Goal: Task Accomplishment & Management: Manage account settings

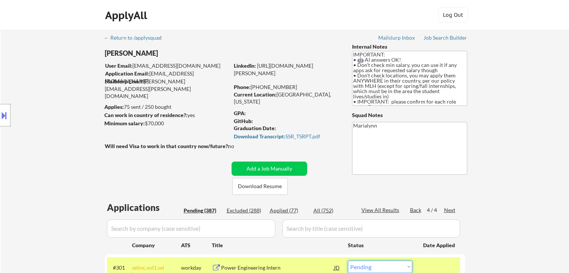
select select ""pending""
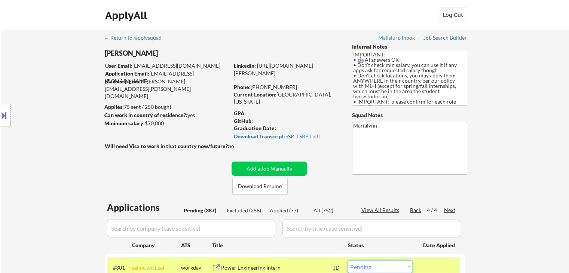
select select ""pending""
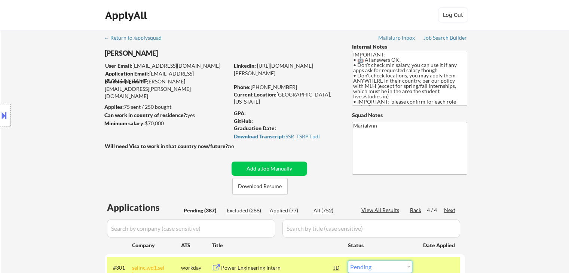
select select ""pending""
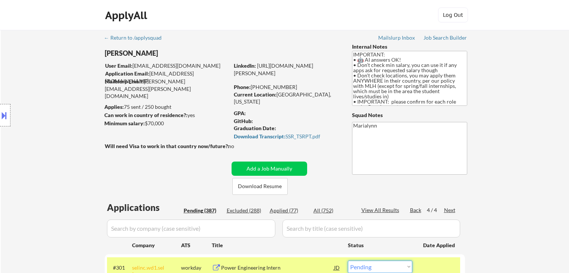
select select ""pending""
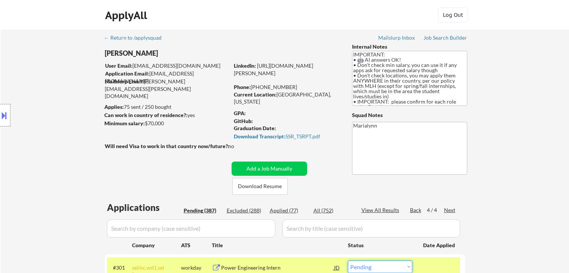
select select ""pending""
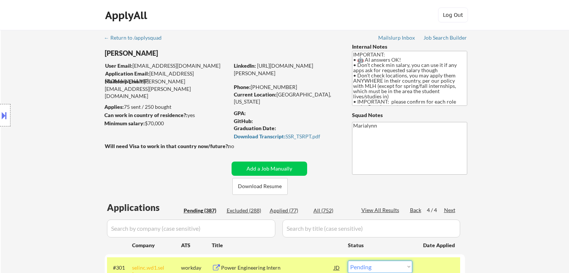
select select ""pending""
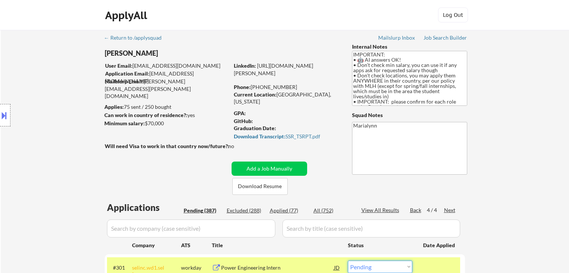
select select ""pending""
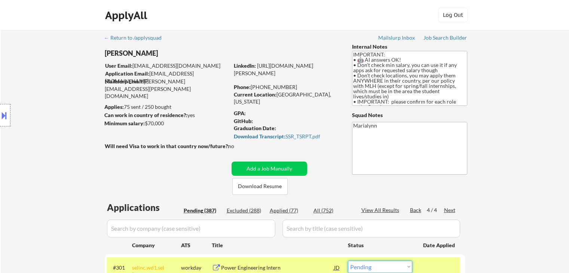
select select ""pending""
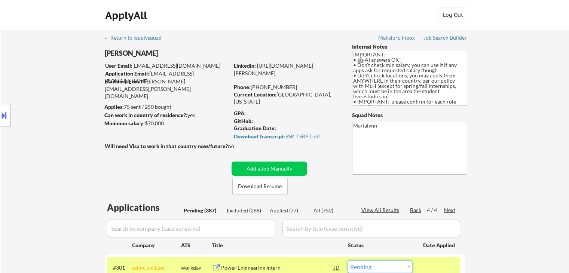
select select ""pending""
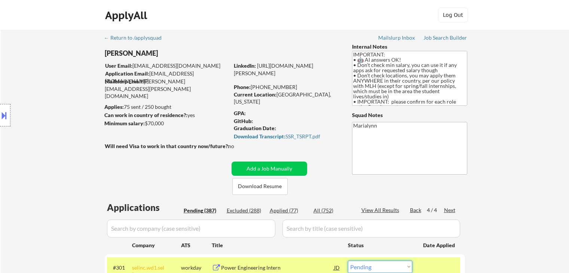
select select ""pending""
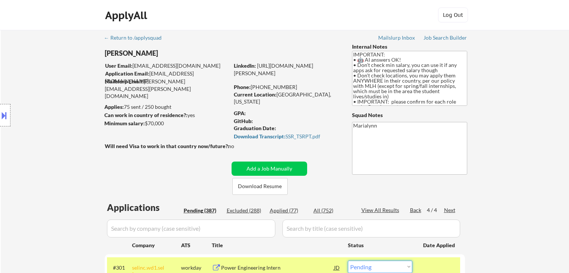
select select ""pending""
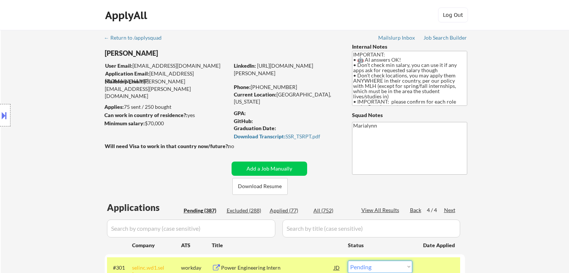
select select ""pending""
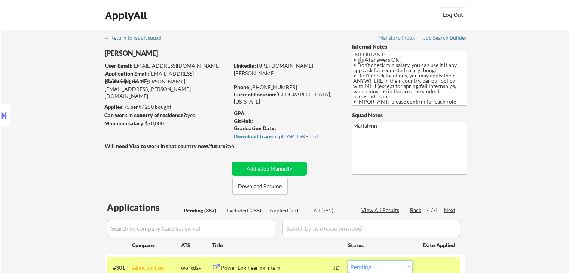
select select ""pending""
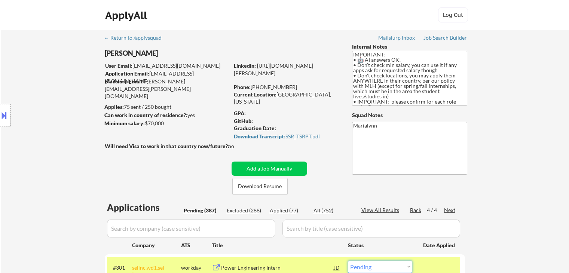
select select ""pending""
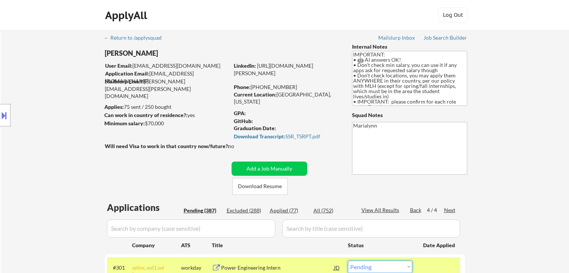
select select ""pending""
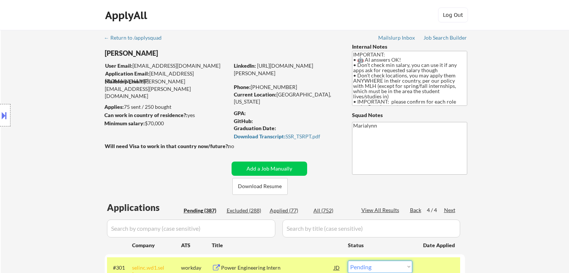
select select ""pending""
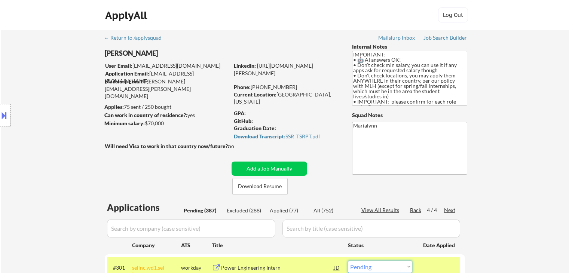
select select ""pending""
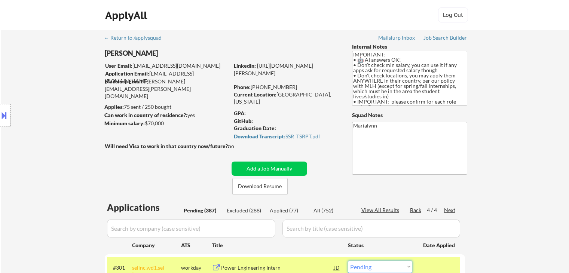
select select ""pending""
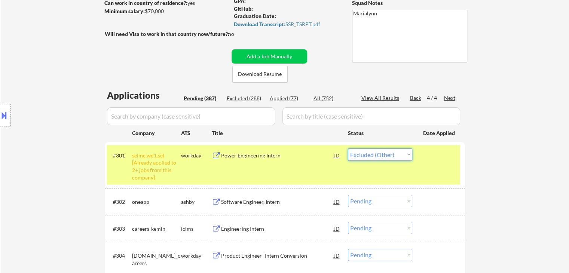
click at [348, 149] on select "Choose an option... Pending Applied Excluded (Questions) Excluded (Expired) Exc…" at bounding box center [380, 155] width 64 height 12
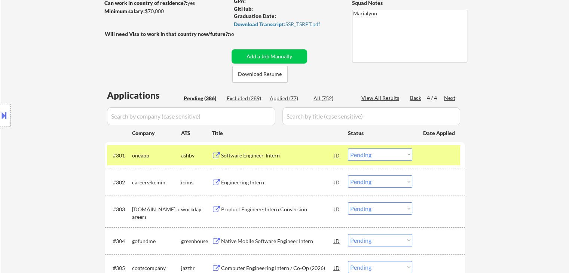
click at [264, 156] on div "Software Engineer, Intern" at bounding box center [277, 155] width 113 height 7
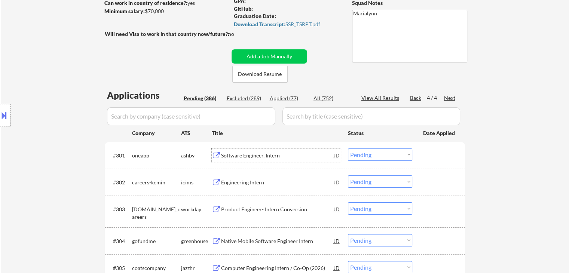
drag, startPoint x: 379, startPoint y: 149, endPoint x: 382, endPoint y: 160, distance: 11.9
click at [380, 152] on select "Choose an option... Pending Applied Excluded (Questions) Excluded (Expired) Exc…" at bounding box center [380, 155] width 64 height 12
click at [348, 149] on select "Choose an option... Pending Applied Excluded (Questions) Excluded (Expired) Exc…" at bounding box center [380, 155] width 64 height 12
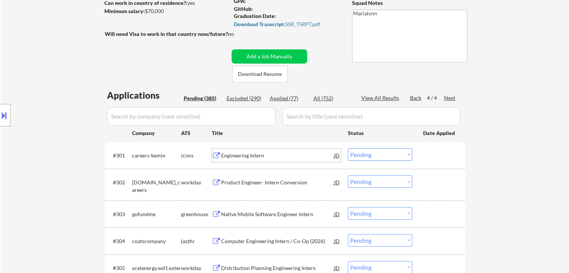
click at [247, 156] on div "Engineering Intern" at bounding box center [277, 155] width 113 height 7
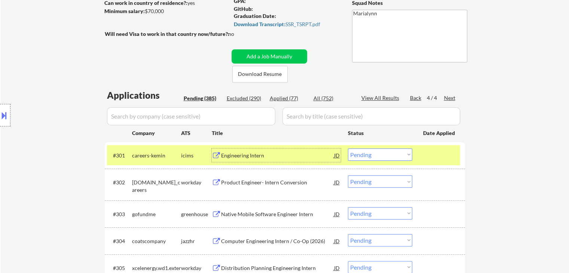
drag, startPoint x: 367, startPoint y: 152, endPoint x: 366, endPoint y: 160, distance: 8.2
click at [366, 153] on select "Choose an option... Pending Applied Excluded (Questions) Excluded (Expired) Exc…" at bounding box center [380, 155] width 64 height 12
click at [348, 149] on select "Choose an option... Pending Applied Excluded (Questions) Excluded (Expired) Exc…" at bounding box center [380, 155] width 64 height 12
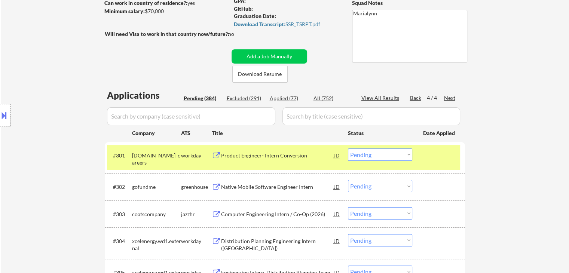
click at [254, 155] on div "Product Engineer- Intern Conversion" at bounding box center [277, 155] width 113 height 7
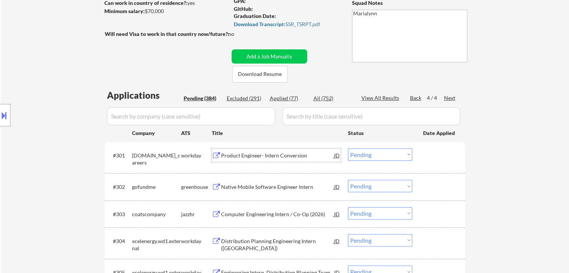
click at [377, 155] on select "Choose an option... Pending Applied Excluded (Questions) Excluded (Expired) Exc…" at bounding box center [380, 155] width 64 height 12
click at [348, 149] on select "Choose an option... Pending Applied Excluded (Questions) Excluded (Expired) Exc…" at bounding box center [380, 155] width 64 height 12
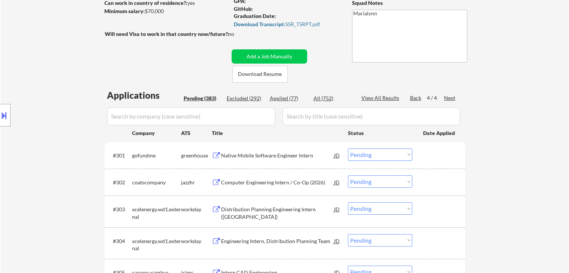
click at [253, 155] on div "Native Mobile Software Engineer Intern" at bounding box center [277, 155] width 113 height 7
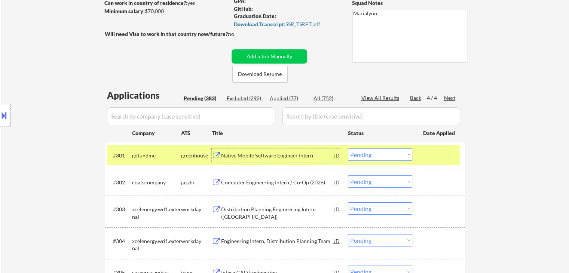
click at [388, 157] on select "Choose an option... Pending Applied Excluded (Questions) Excluded (Expired) Exc…" at bounding box center [380, 155] width 64 height 12
click at [348, 149] on select "Choose an option... Pending Applied Excluded (Questions) Excluded (Expired) Exc…" at bounding box center [380, 155] width 64 height 12
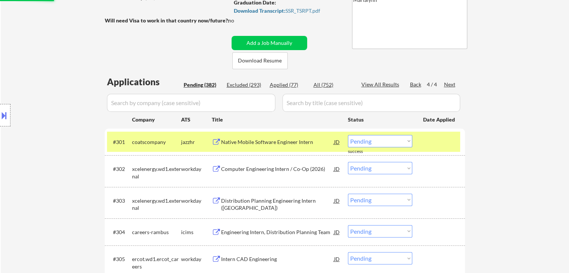
scroll to position [187, 0]
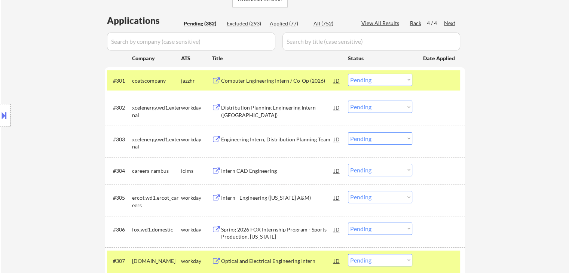
click at [277, 82] on div "Computer Engineering Intern / Co-Op (2026)" at bounding box center [277, 80] width 113 height 7
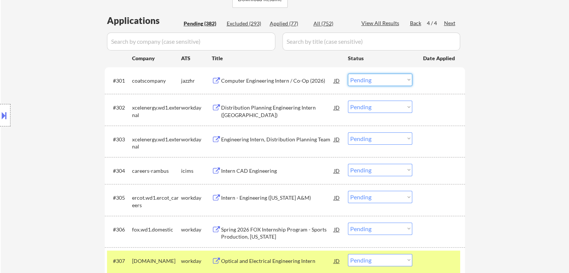
drag, startPoint x: 360, startPoint y: 80, endPoint x: 361, endPoint y: 85, distance: 5.6
click at [360, 81] on select "Choose an option... Pending Applied Excluded (Questions) Excluded (Expired) Exc…" at bounding box center [380, 80] width 64 height 12
click at [348, 74] on select "Choose an option... Pending Applied Excluded (Questions) Excluded (Expired) Exc…" at bounding box center [380, 80] width 64 height 12
click at [396, 81] on select "Choose an option... Pending Applied Excluded (Questions) Excluded (Expired) Exc…" at bounding box center [380, 80] width 64 height 12
click at [348, 74] on select "Choose an option... Pending Applied Excluded (Questions) Excluded (Expired) Exc…" at bounding box center [380, 80] width 64 height 12
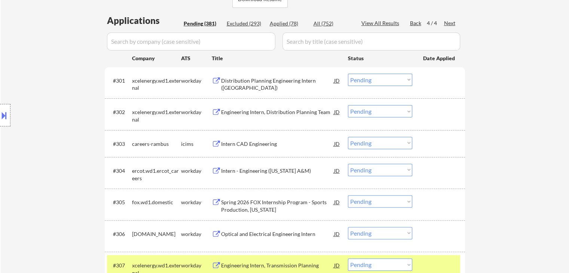
click at [276, 80] on div "Distribution Planning Engineering Intern (TX)" at bounding box center [277, 84] width 113 height 15
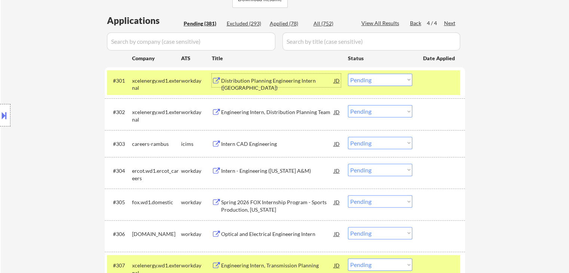
drag, startPoint x: 363, startPoint y: 79, endPoint x: 363, endPoint y: 85, distance: 6.4
click at [363, 79] on select "Choose an option... Pending Applied Excluded (Questions) Excluded (Expired) Exc…" at bounding box center [380, 80] width 64 height 12
click at [348, 74] on select "Choose an option... Pending Applied Excluded (Questions) Excluded (Expired) Exc…" at bounding box center [380, 80] width 64 height 12
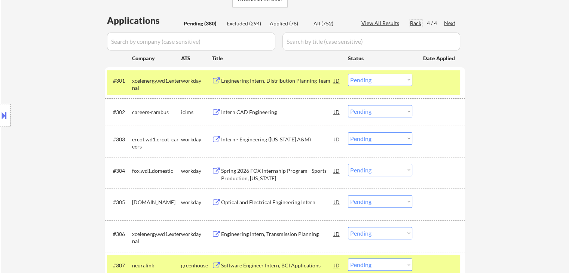
click at [413, 23] on div "Back" at bounding box center [416, 22] width 12 height 7
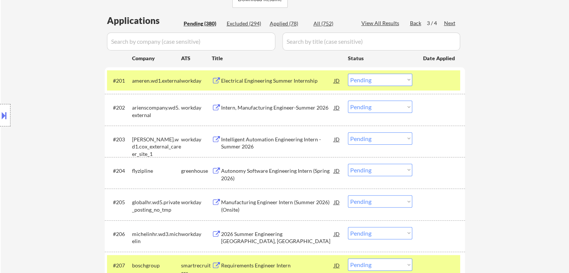
click at [379, 80] on select "Choose an option... Pending Applied Excluded (Questions) Excluded (Expired) Exc…" at bounding box center [380, 80] width 64 height 12
click at [348, 74] on select "Choose an option... Pending Applied Excluded (Questions) Excluded (Expired) Exc…" at bounding box center [380, 80] width 64 height 12
click at [395, 106] on select "Choose an option... Pending Applied Excluded (Questions) Excluded (Expired) Exc…" at bounding box center [380, 107] width 64 height 12
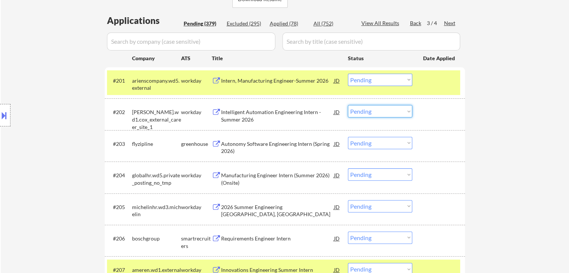
click at [378, 79] on select "Choose an option... Pending Applied Excluded (Questions) Excluded (Expired) Exc…" at bounding box center [380, 80] width 64 height 12
click at [348, 74] on select "Choose an option... Pending Applied Excluded (Questions) Excluded (Expired) Exc…" at bounding box center [380, 80] width 64 height 12
click at [374, 110] on select "Choose an option... Pending Applied Excluded (Questions) Excluded (Expired) Exc…" at bounding box center [380, 111] width 64 height 12
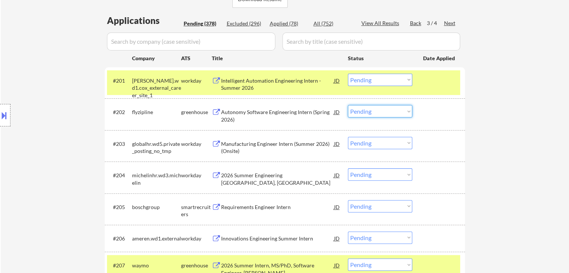
click at [374, 76] on select "Choose an option... Pending Applied Excluded (Questions) Excluded (Expired) Exc…" at bounding box center [380, 80] width 64 height 12
click at [348, 74] on select "Choose an option... Pending Applied Excluded (Questions) Excluded (Expired) Exc…" at bounding box center [380, 80] width 64 height 12
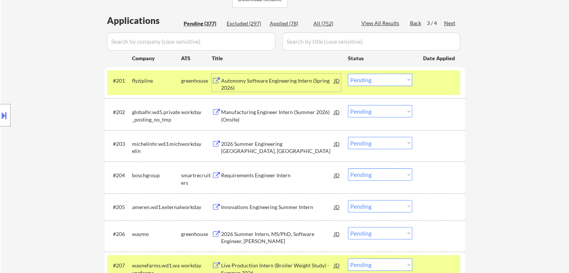
click at [259, 81] on div "Autonomy Software Engineering Intern (Spring 2026)" at bounding box center [277, 84] width 113 height 15
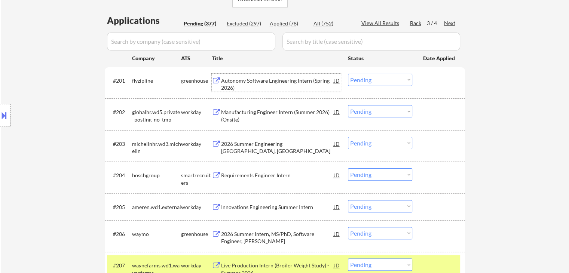
drag, startPoint x: 398, startPoint y: 74, endPoint x: 394, endPoint y: 79, distance: 5.6
click at [397, 75] on select "Choose an option... Pending Applied Excluded (Questions) Excluded (Expired) Exc…" at bounding box center [380, 80] width 64 height 12
click at [348, 74] on select "Choose an option... Pending Applied Excluded (Questions) Excluded (Expired) Exc…" at bounding box center [380, 80] width 64 height 12
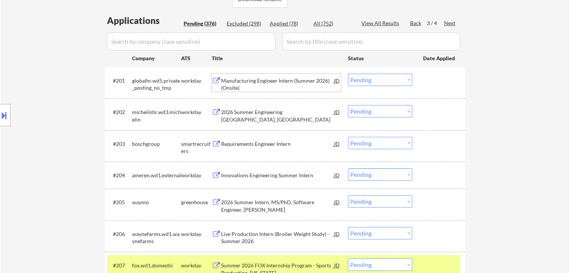
click at [249, 89] on div "Manufacturing Engineer Intern (Summer 2026)(Onsite)" at bounding box center [277, 84] width 113 height 15
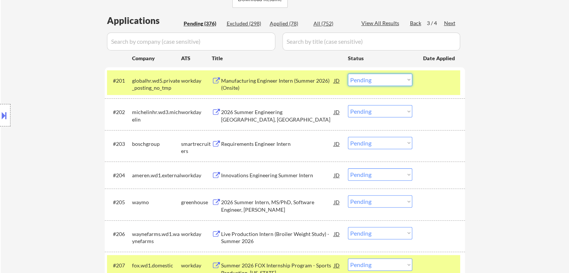
drag, startPoint x: 384, startPoint y: 78, endPoint x: 385, endPoint y: 84, distance: 5.7
click at [384, 79] on select "Choose an option... Pending Applied Excluded (Questions) Excluded (Expired) Exc…" at bounding box center [380, 80] width 64 height 12
click at [348, 74] on select "Choose an option... Pending Applied Excluded (Questions) Excluded (Expired) Exc…" at bounding box center [380, 80] width 64 height 12
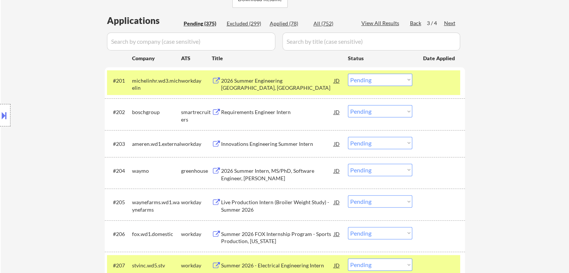
drag, startPoint x: 386, startPoint y: 81, endPoint x: 385, endPoint y: 85, distance: 4.4
click at [386, 83] on select "Choose an option... Pending Applied Excluded (Questions) Excluded (Expired) Exc…" at bounding box center [380, 80] width 64 height 12
click at [348, 74] on select "Choose an option... Pending Applied Excluded (Questions) Excluded (Expired) Exc…" at bounding box center [380, 80] width 64 height 12
select select ""pending""
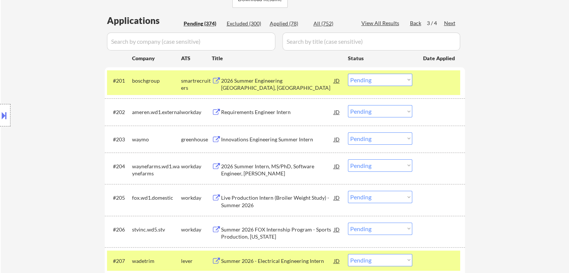
drag, startPoint x: 380, startPoint y: 138, endPoint x: 379, endPoint y: 144, distance: 6.1
click at [379, 140] on select "Choose an option... Pending Applied Excluded (Questions) Excluded (Expired) Exc…" at bounding box center [380, 139] width 64 height 12
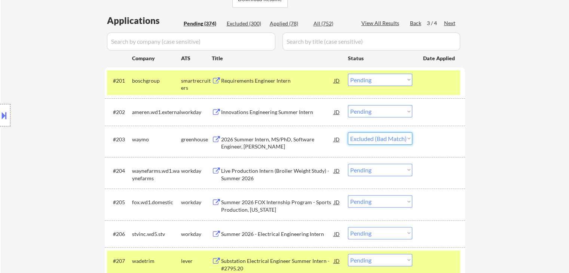
click at [348, 133] on select "Choose an option... Pending Applied Excluded (Questions) Excluded (Expired) Exc…" at bounding box center [380, 139] width 64 height 12
click at [274, 143] on div "2026 Summer Intern, MS/PhD, Software Engineer, Planner Eval" at bounding box center [277, 143] width 113 height 15
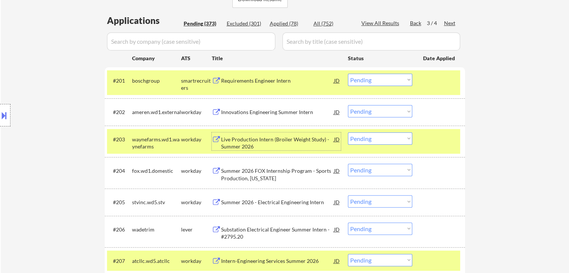
drag, startPoint x: 370, startPoint y: 140, endPoint x: 370, endPoint y: 144, distance: 4.1
click at [371, 141] on select "Choose an option... Pending Applied Excluded (Questions) Excluded (Expired) Exc…" at bounding box center [380, 139] width 64 height 12
click at [348, 133] on select "Choose an option... Pending Applied Excluded (Questions) Excluded (Expired) Exc…" at bounding box center [380, 139] width 64 height 12
select select ""pending""
click at [392, 110] on select "Choose an option... Pending Applied Excluded (Questions) Excluded (Expired) Exc…" at bounding box center [380, 111] width 64 height 12
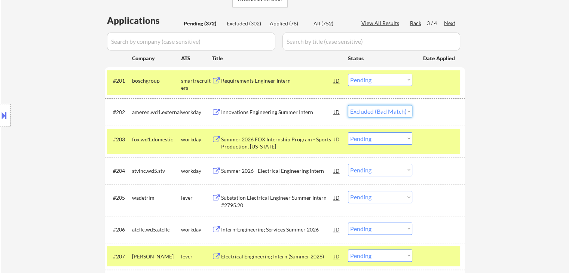
click at [348, 105] on select "Choose an option... Pending Applied Excluded (Questions) Excluded (Expired) Exc…" at bounding box center [380, 111] width 64 height 12
select select ""pending""
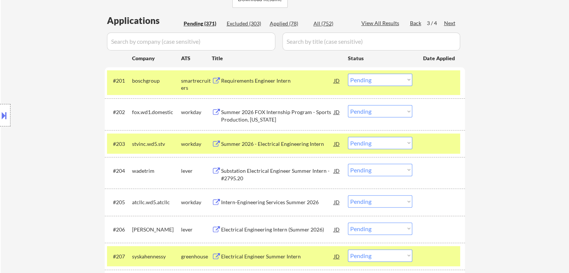
click at [384, 145] on select "Choose an option... Pending Applied Excluded (Questions) Excluded (Expired) Exc…" at bounding box center [380, 143] width 64 height 12
click at [348, 137] on select "Choose an option... Pending Applied Excluded (Questions) Excluded (Expired) Exc…" at bounding box center [380, 143] width 64 height 12
select select ""pending""
drag, startPoint x: 395, startPoint y: 113, endPoint x: 394, endPoint y: 117, distance: 4.3
click at [395, 113] on select "Choose an option... Pending Applied Excluded (Questions) Excluded (Expired) Exc…" at bounding box center [380, 111] width 64 height 12
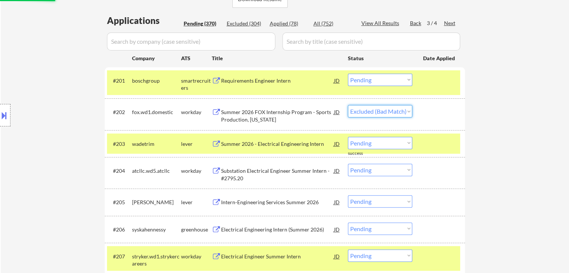
click at [348, 105] on select "Choose an option... Pending Applied Excluded (Questions) Excluded (Expired) Exc…" at bounding box center [380, 111] width 64 height 12
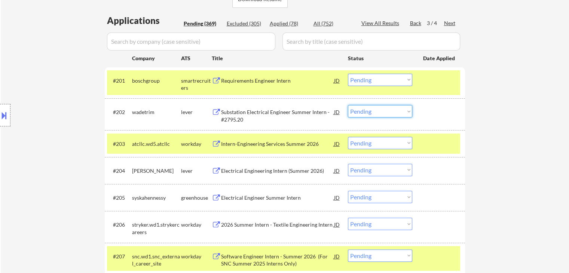
drag, startPoint x: 384, startPoint y: 112, endPoint x: 384, endPoint y: 116, distance: 4.1
click at [384, 113] on select "Choose an option... Pending Applied Excluded (Questions) Excluded (Expired) Exc…" at bounding box center [380, 111] width 64 height 12
click at [348, 105] on select "Choose an option... Pending Applied Excluded (Questions) Excluded (Expired) Exc…" at bounding box center [380, 111] width 64 height 12
drag, startPoint x: 385, startPoint y: 143, endPoint x: 385, endPoint y: 147, distance: 4.5
click at [385, 145] on select "Choose an option... Pending Applied Excluded (Questions) Excluded (Expired) Exc…" at bounding box center [380, 143] width 64 height 12
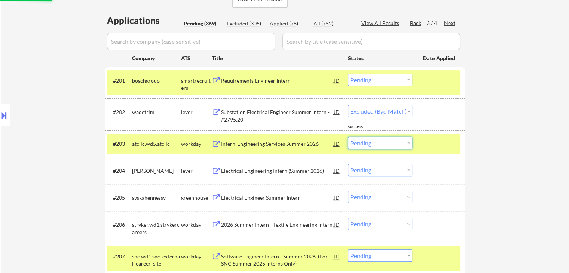
select select ""pending""
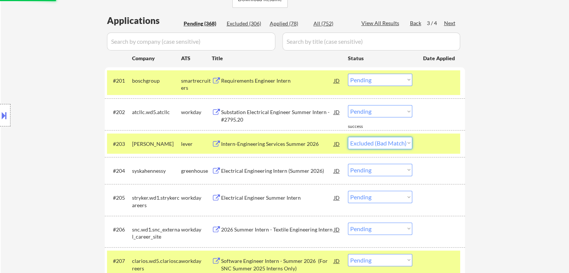
click at [348, 137] on select "Choose an option... Pending Applied Excluded (Questions) Excluded (Expired) Exc…" at bounding box center [380, 143] width 64 height 12
select select ""pending""
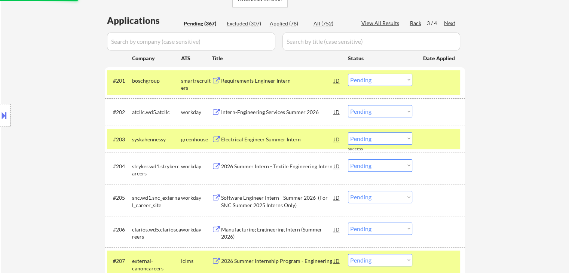
click at [389, 115] on select "Choose an option... Pending Applied Excluded (Questions) Excluded (Expired) Exc…" at bounding box center [380, 111] width 64 height 12
click at [348, 105] on select "Choose an option... Pending Applied Excluded (Questions) Excluded (Expired) Exc…" at bounding box center [380, 111] width 64 height 12
click at [383, 137] on select "Choose an option... Pending Applied Excluded (Questions) Excluded (Expired) Exc…" at bounding box center [380, 139] width 64 height 12
select select ""pending""
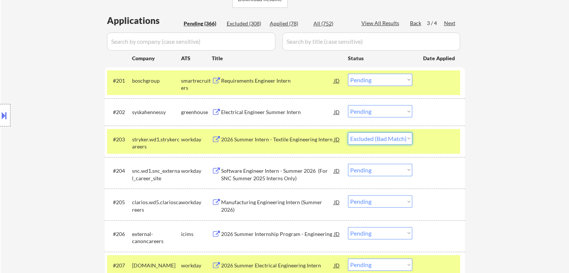
click at [348, 133] on select "Choose an option... Pending Applied Excluded (Questions) Excluded (Expired) Exc…" at bounding box center [380, 139] width 64 height 12
select select ""pending""
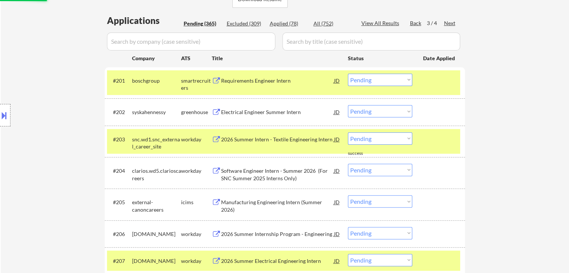
click at [379, 112] on select "Choose an option... Pending Applied Excluded (Questions) Excluded (Expired) Exc…" at bounding box center [380, 111] width 64 height 12
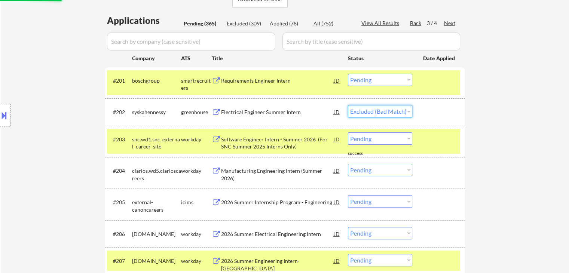
click at [348, 105] on select "Choose an option... Pending Applied Excluded (Questions) Excluded (Expired) Exc…" at bounding box center [380, 111] width 64 height 12
select select ""pending""
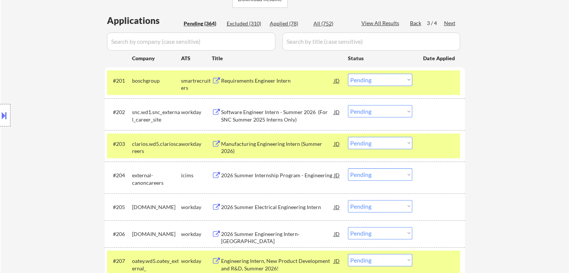
click at [397, 143] on select "Choose an option... Pending Applied Excluded (Questions) Excluded (Expired) Exc…" at bounding box center [380, 143] width 64 height 12
click at [348, 137] on select "Choose an option... Pending Applied Excluded (Questions) Excluded (Expired) Exc…" at bounding box center [380, 143] width 64 height 12
select select ""pending""
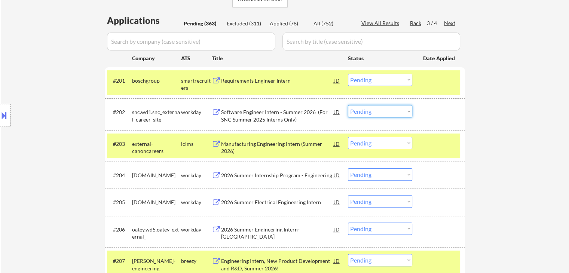
click at [381, 113] on select "Choose an option... Pending Applied Excluded (Questions) Excluded (Expired) Exc…" at bounding box center [380, 111] width 64 height 12
click at [348, 105] on select "Choose an option... Pending Applied Excluded (Questions) Excluded (Expired) Exc…" at bounding box center [380, 111] width 64 height 12
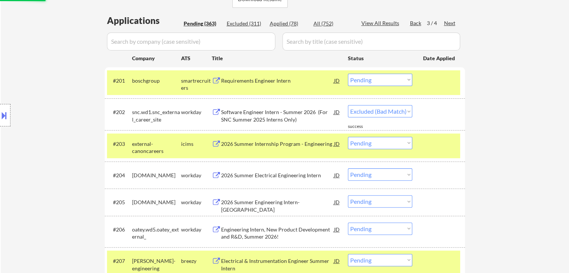
select select ""pending""
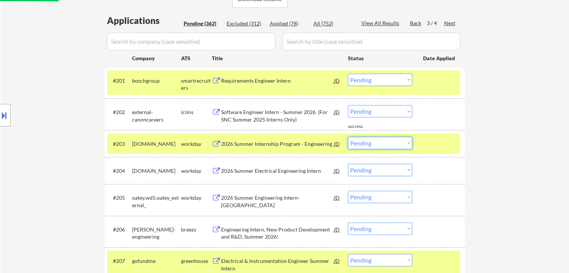
drag, startPoint x: 379, startPoint y: 141, endPoint x: 379, endPoint y: 145, distance: 4.1
click at [379, 141] on select "Choose an option... Pending Applied Excluded (Questions) Excluded (Expired) Exc…" at bounding box center [380, 143] width 64 height 12
click at [348, 137] on select "Choose an option... Pending Applied Excluded (Questions) Excluded (Expired) Exc…" at bounding box center [380, 143] width 64 height 12
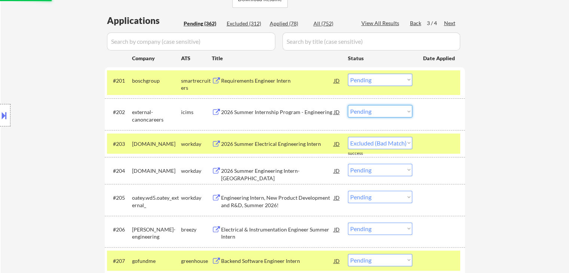
drag, startPoint x: 377, startPoint y: 111, endPoint x: 377, endPoint y: 117, distance: 6.0
click at [377, 112] on select "Choose an option... Pending Applied Excluded (Questions) Excluded (Expired) Exc…" at bounding box center [380, 111] width 64 height 12
select select ""pending""
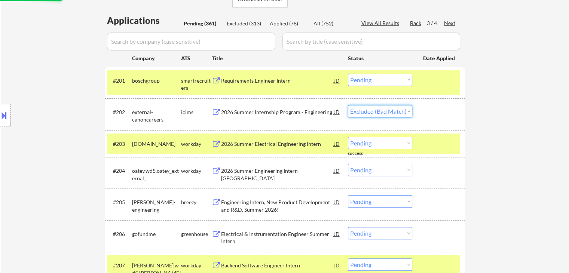
click at [348, 105] on select "Choose an option... Pending Applied Excluded (Questions) Excluded (Expired) Exc…" at bounding box center [380, 111] width 64 height 12
select select ""pending""
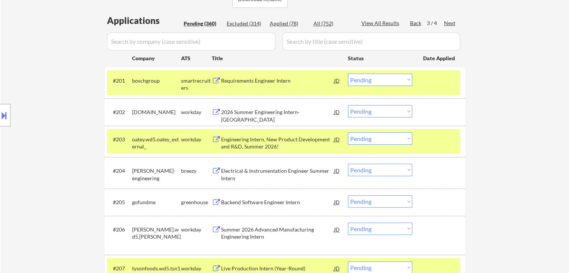
click at [395, 141] on select "Choose an option... Pending Applied Excluded (Questions) Excluded (Expired) Exc…" at bounding box center [380, 139] width 64 height 12
click at [348, 133] on select "Choose an option... Pending Applied Excluded (Questions) Excluded (Expired) Exc…" at bounding box center [380, 139] width 64 height 12
select select ""pending""
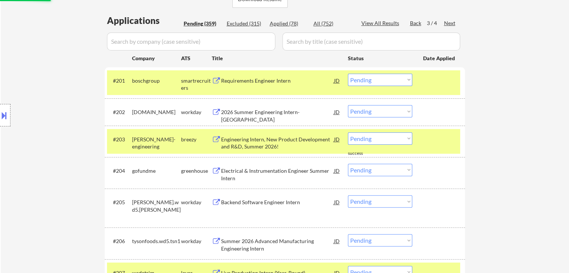
click at [382, 108] on select "Choose an option... Pending Applied Excluded (Questions) Excluded (Expired) Exc…" at bounding box center [380, 111] width 64 height 12
click at [348, 105] on select "Choose an option... Pending Applied Excluded (Questions) Excluded (Expired) Exc…" at bounding box center [380, 111] width 64 height 12
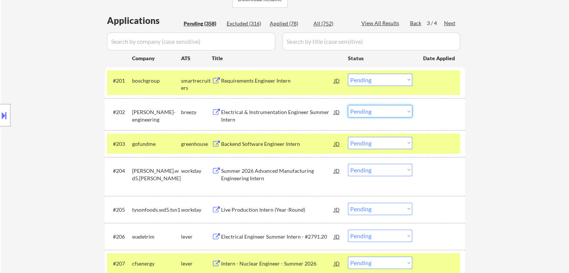
drag, startPoint x: 367, startPoint y: 111, endPoint x: 365, endPoint y: 117, distance: 6.2
click at [366, 113] on select "Choose an option... Pending Applied Excluded (Questions) Excluded (Expired) Exc…" at bounding box center [380, 111] width 64 height 12
click at [348, 105] on select "Choose an option... Pending Applied Excluded (Questions) Excluded (Expired) Exc…" at bounding box center [380, 111] width 64 height 12
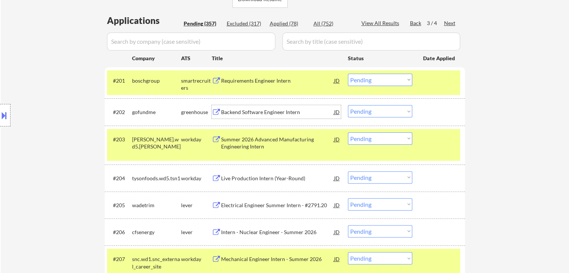
click at [253, 113] on div "Backend Software Engineer Intern" at bounding box center [277, 112] width 113 height 7
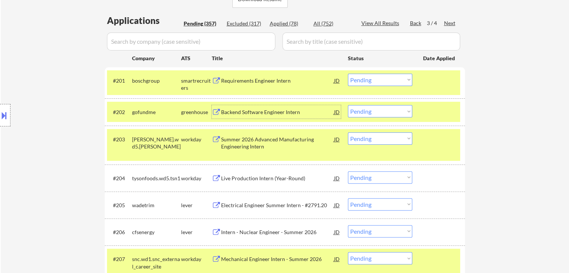
click at [388, 109] on select "Choose an option... Pending Applied Excluded (Questions) Excluded (Expired) Exc…" at bounding box center [380, 111] width 64 height 12
click at [348, 105] on select "Choose an option... Pending Applied Excluded (Questions) Excluded (Expired) Exc…" at bounding box center [380, 111] width 64 height 12
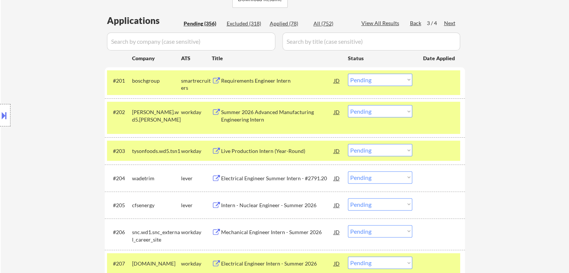
click at [390, 110] on select "Choose an option... Pending Applied Excluded (Questions) Excluded (Expired) Exc…" at bounding box center [380, 111] width 64 height 12
click at [348, 105] on select "Choose an option... Pending Applied Excluded (Questions) Excluded (Expired) Exc…" at bounding box center [380, 111] width 64 height 12
select select ""pending""
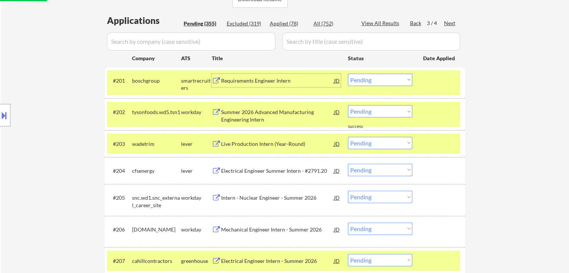
click at [268, 80] on div "Requirements Engineer Intern" at bounding box center [277, 80] width 113 height 7
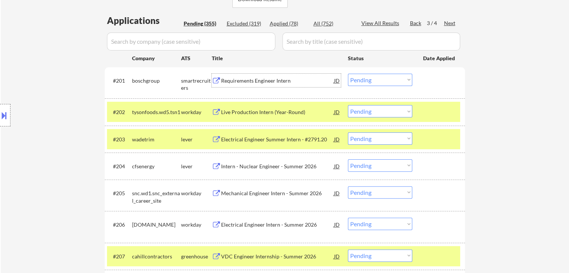
drag, startPoint x: 390, startPoint y: 79, endPoint x: 390, endPoint y: 85, distance: 6.0
click at [390, 81] on select "Choose an option... Pending Applied Excluded (Questions) Excluded (Expired) Exc…" at bounding box center [380, 80] width 64 height 12
click at [348, 74] on select "Choose an option... Pending Applied Excluded (Questions) Excluded (Expired) Exc…" at bounding box center [380, 80] width 64 height 12
select select ""pending""
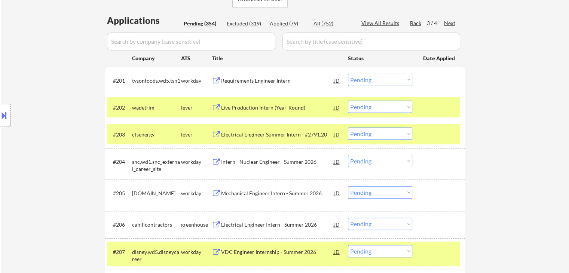
select select ""pending""
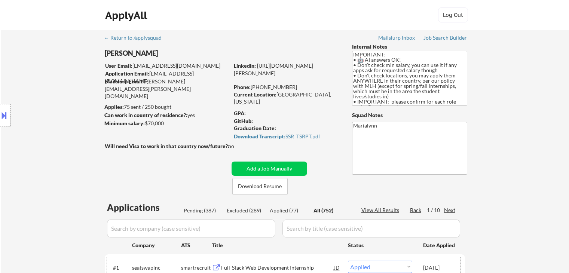
select select ""applied""
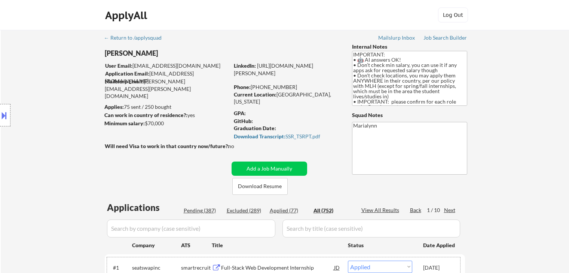
select select ""applied""
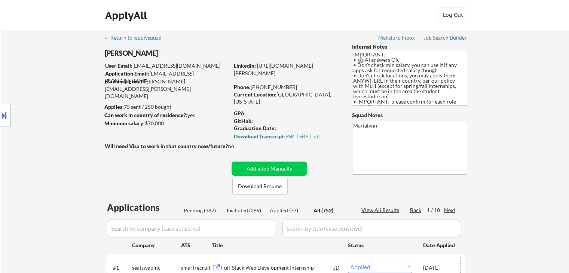
select select ""applied""
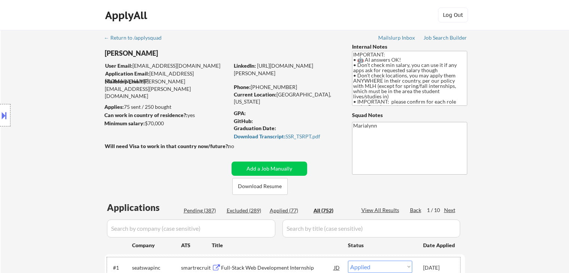
select select ""applied""
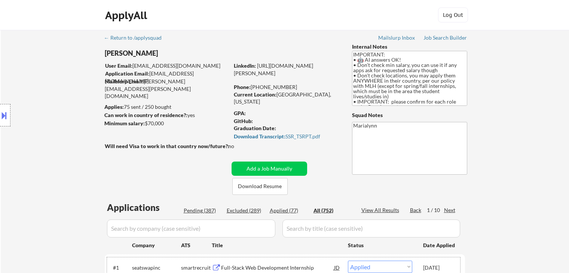
select select ""applied""
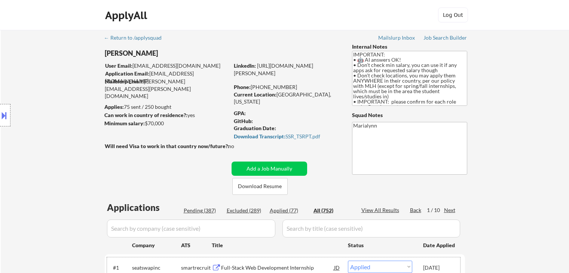
select select ""applied""
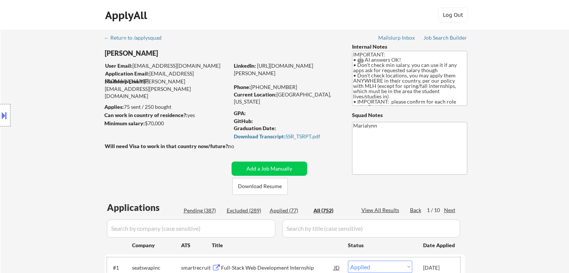
select select ""applied""
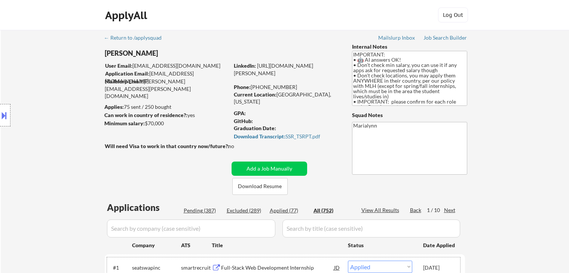
select select ""applied""
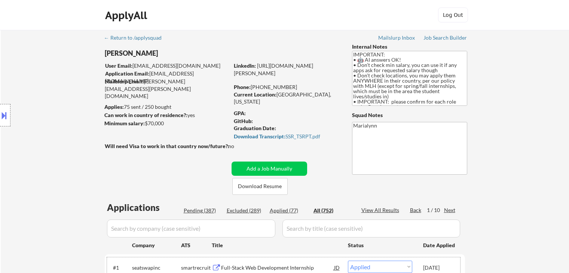
select select ""applied""
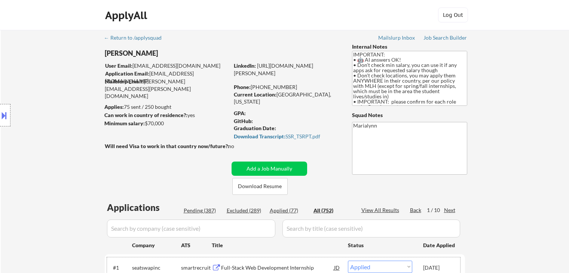
select select ""applied""
select select ""excluded__expired_""
select select ""applied""
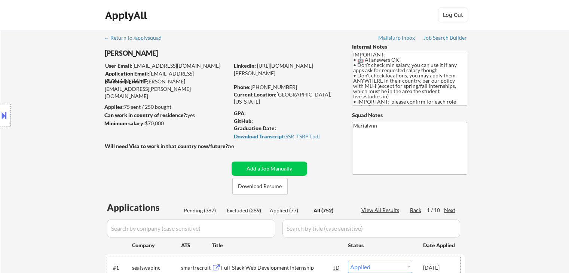
select select ""applied""
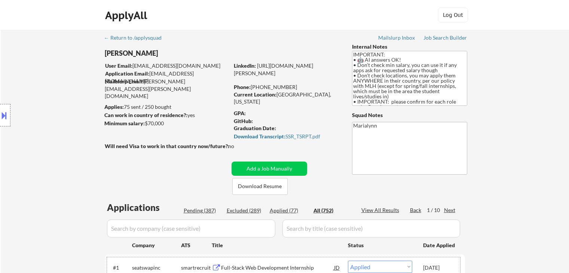
select select ""applied""
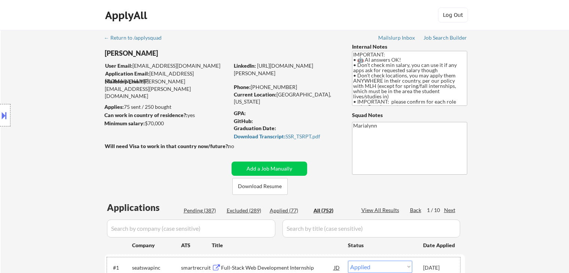
select select ""applied""
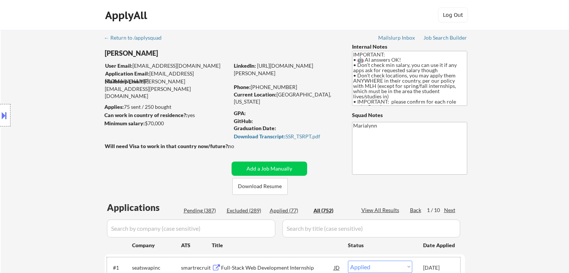
select select ""applied""
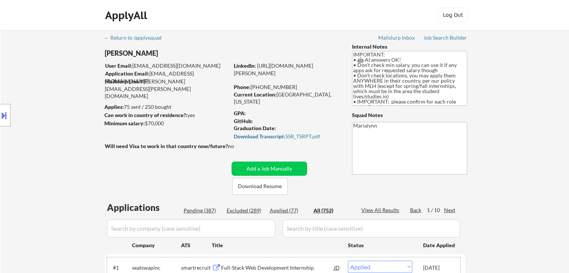
select select ""applied""
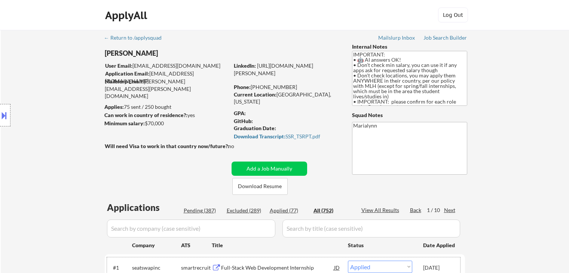
select select ""applied""
select select ""excluded__expired_""
select select ""excluded__bad_match_""
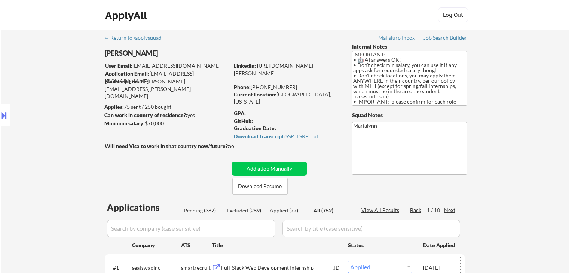
select select ""excluded""
select select ""excluded__bad_match_""
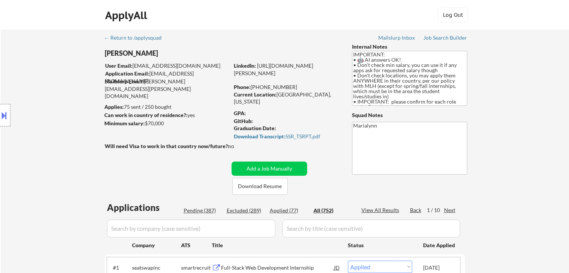
select select ""excluded__other_""
select select ""excluded__bad_match_""
select select ""pending""
select select ""excluded__bad_match_""
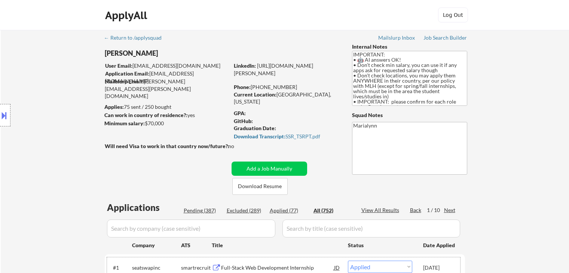
select select ""excluded""
select select ""excluded__bad_match_""
select select ""excluded__expired_""
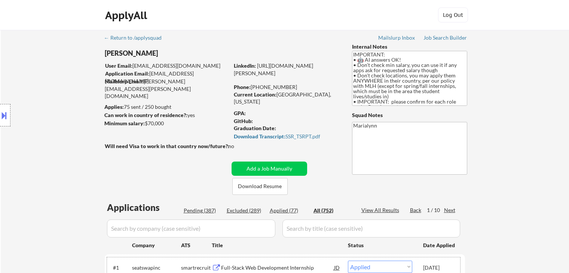
select select ""excluded__expired_""
select select ""excluded__bad_match_""
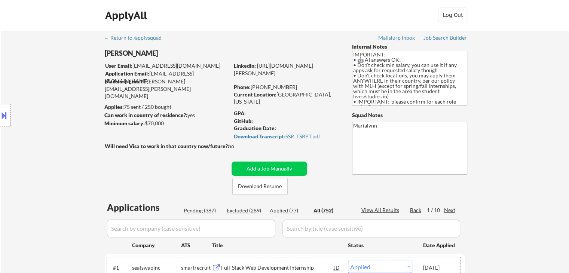
scroll to position [37, 0]
click at [291, 210] on div "Applied (77)" at bounding box center [288, 210] width 37 height 7
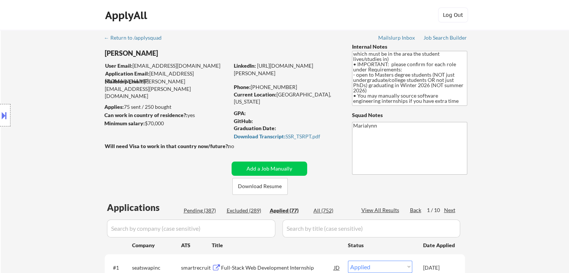
scroll to position [187, 0]
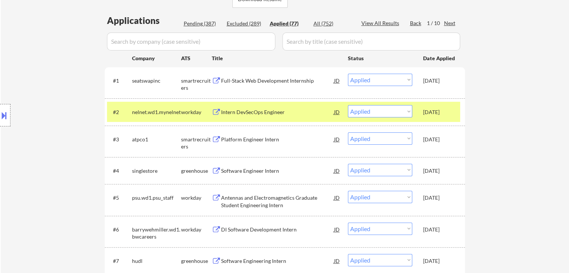
select select ""applied""
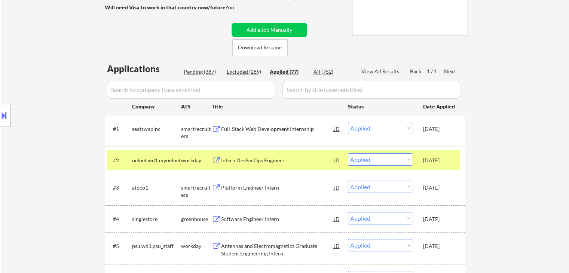
scroll to position [150, 0]
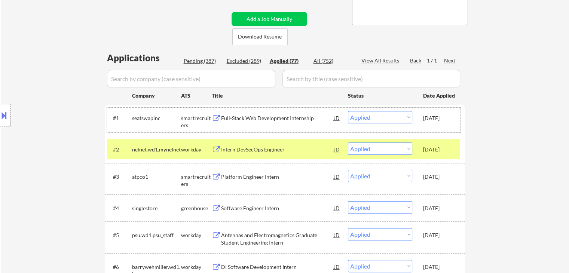
drag, startPoint x: 446, startPoint y: 116, endPoint x: 445, endPoint y: 121, distance: 4.7
click at [446, 117] on div "Oct 4, 2025" at bounding box center [439, 118] width 33 height 7
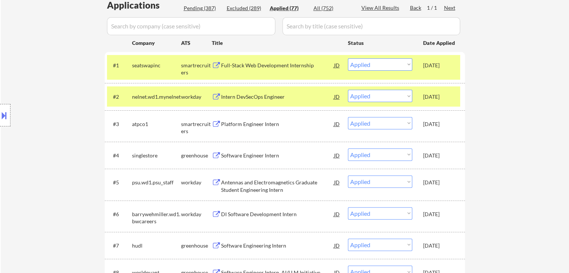
scroll to position [112, 0]
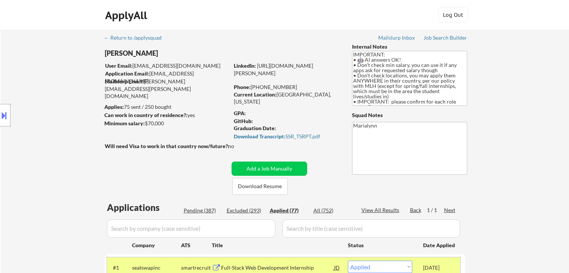
select select ""applied""
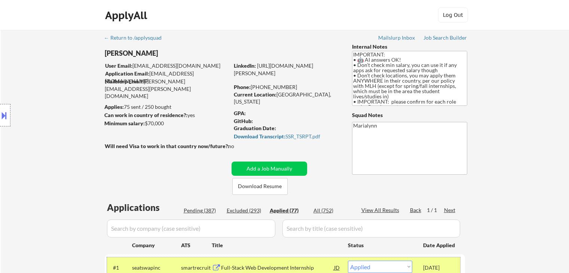
select select ""applied""
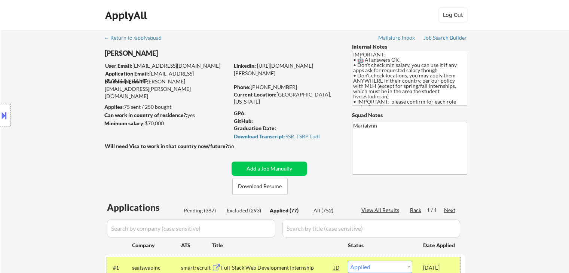
select select ""applied""
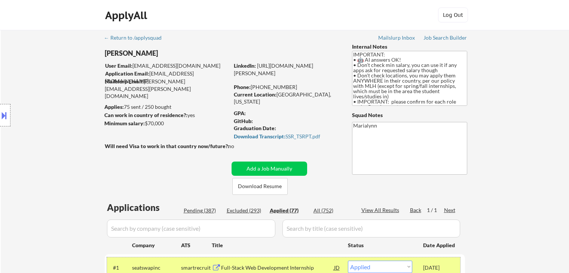
select select ""applied""
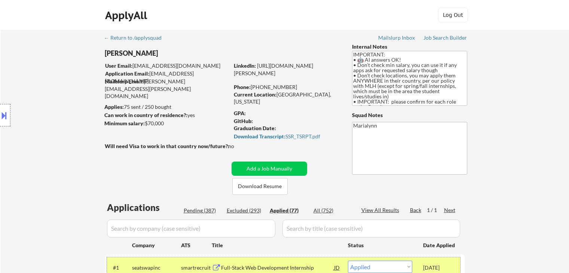
select select ""applied""
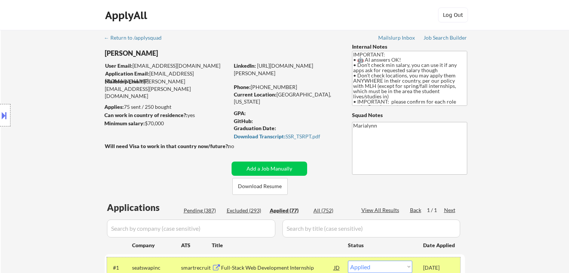
select select ""applied""
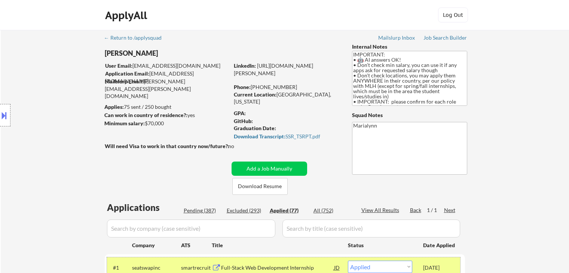
select select ""applied""
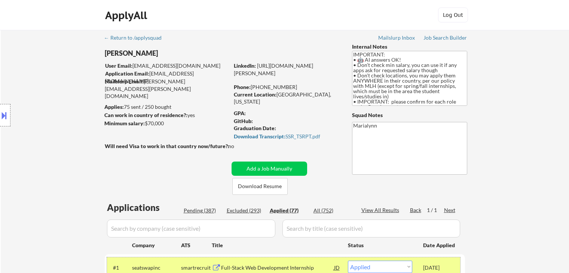
select select ""applied""
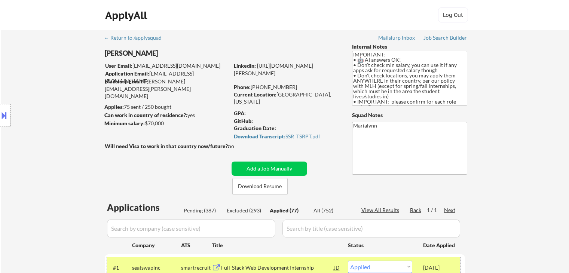
select select ""applied""
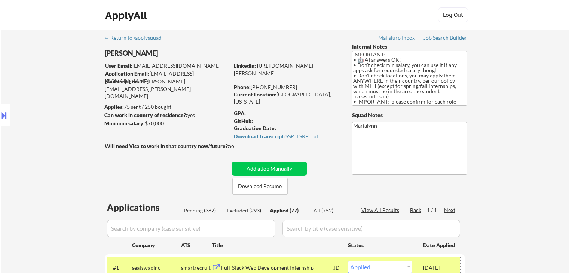
select select ""applied""
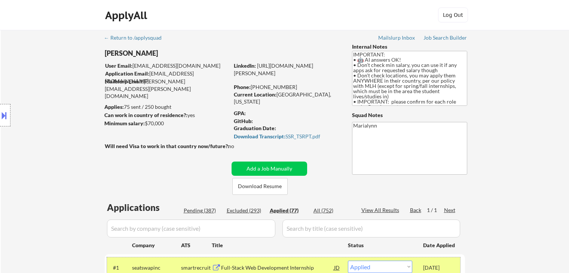
select select ""applied""
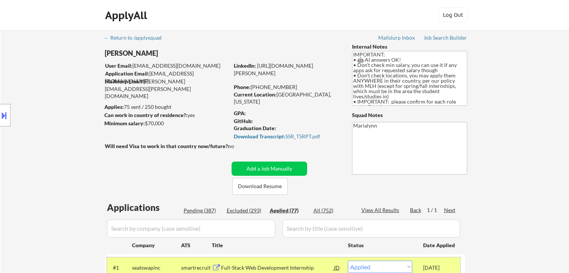
select select ""applied""
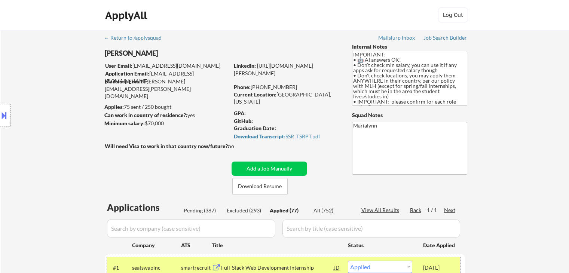
select select ""applied""
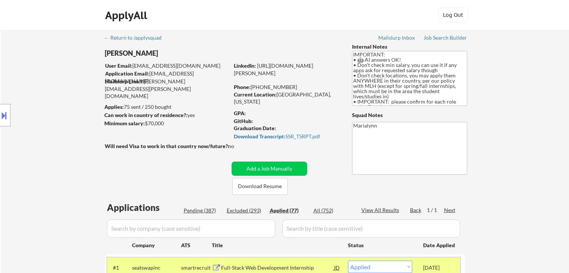
select select ""applied""
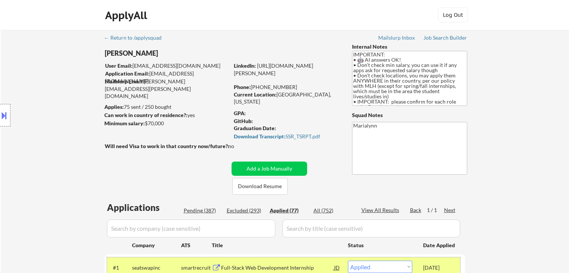
select select ""applied""
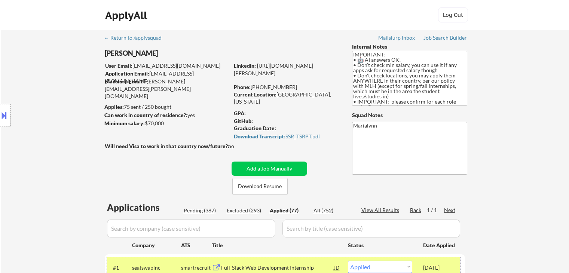
select select ""applied""
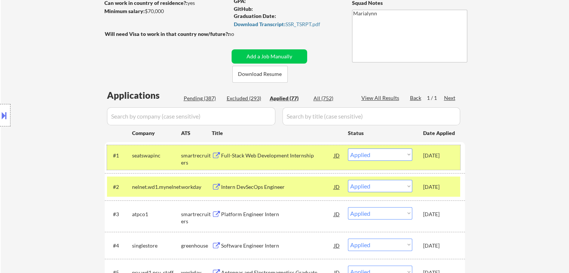
scroll to position [37, 0]
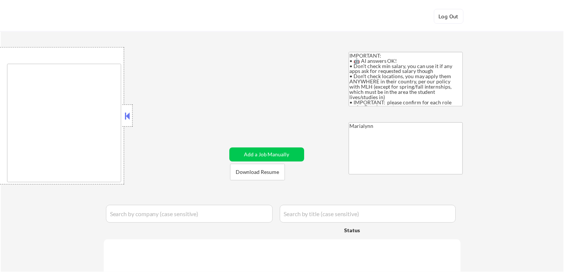
scroll to position [142, 0]
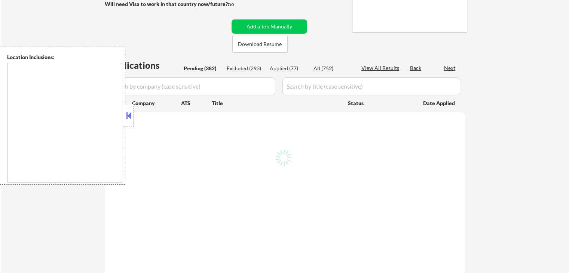
select select ""pending""
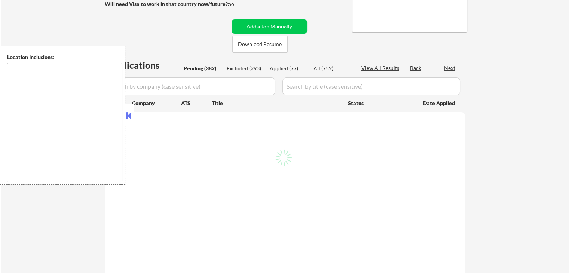
select select ""pending""
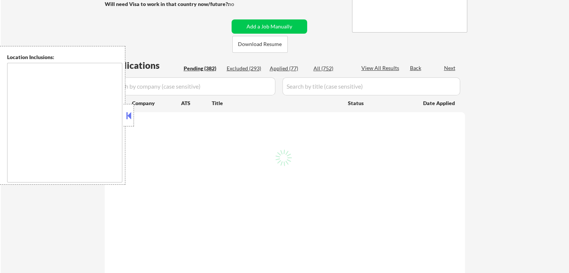
select select ""pending""
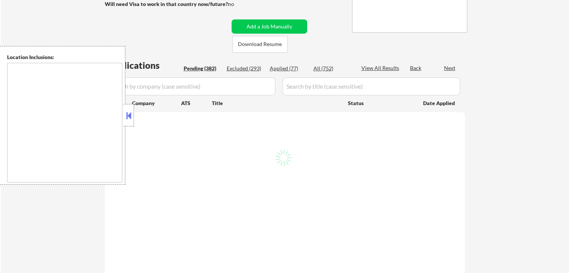
select select ""pending""
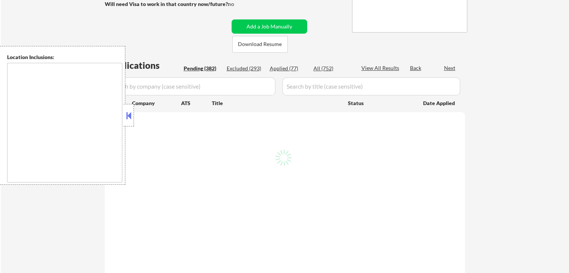
select select ""pending""
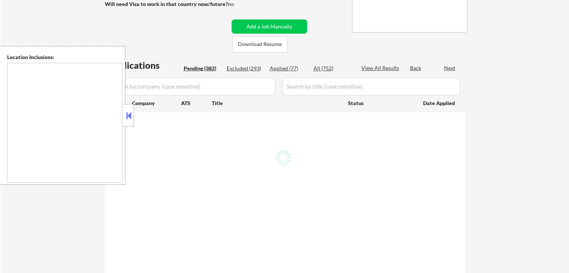
select select ""pending""
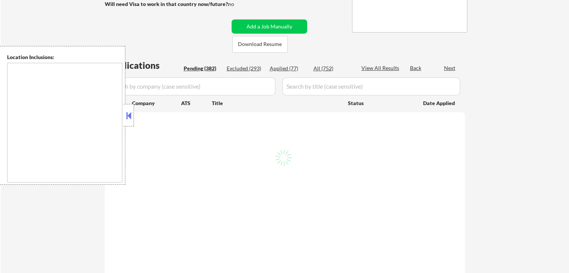
select select ""pending""
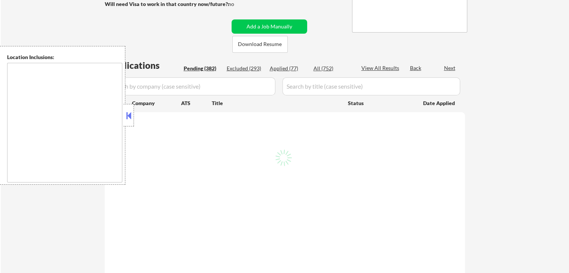
select select ""pending""
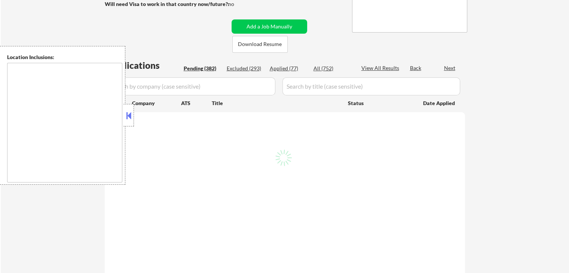
select select ""pending""
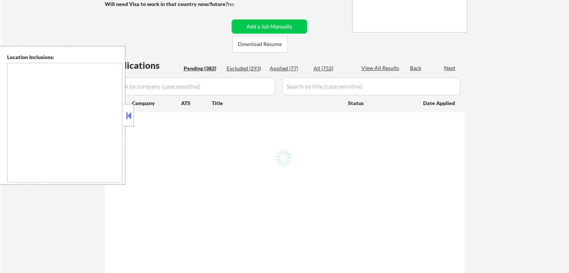
select select ""pending""
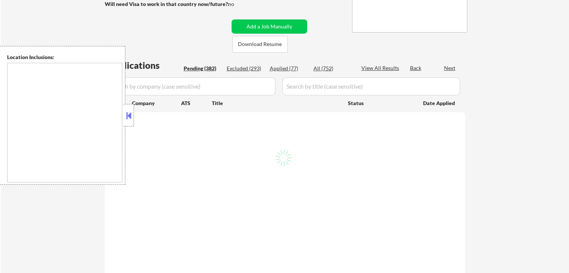
select select ""pending""
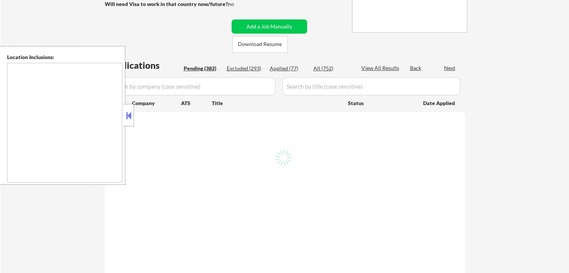
select select ""pending""
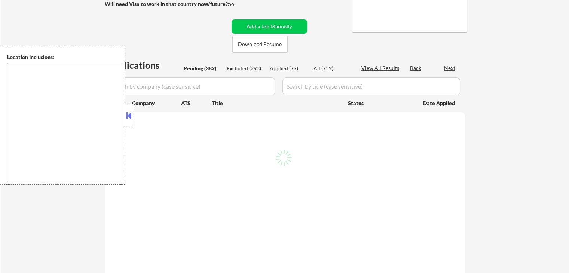
select select ""pending""
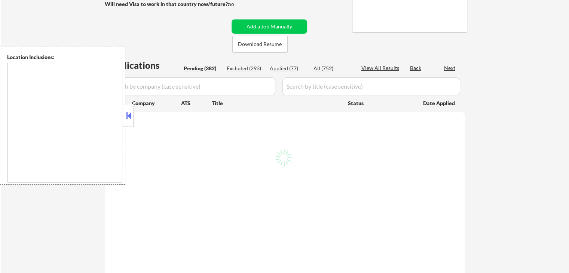
select select ""pending""
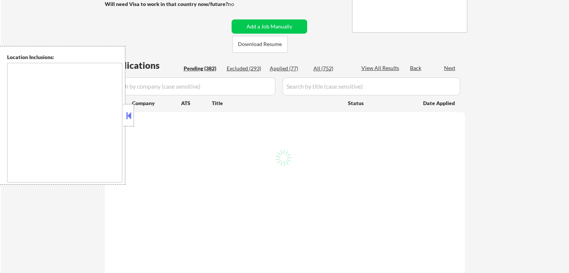
select select ""pending""
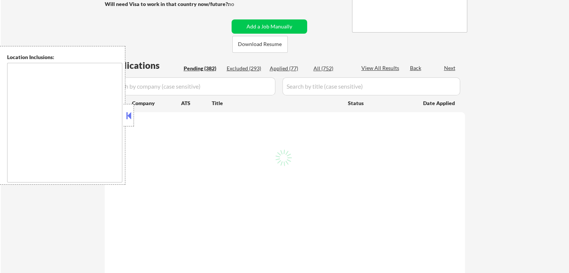
select select ""pending""
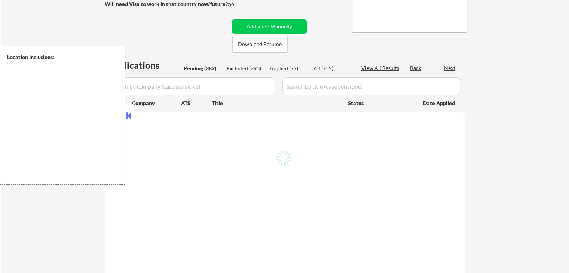
select select ""pending""
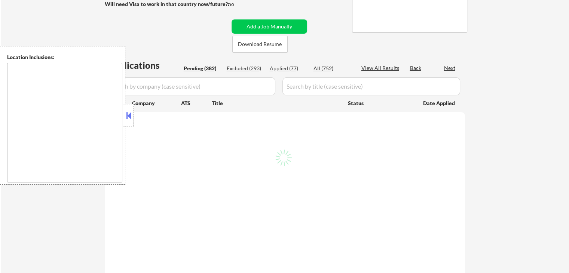
select select ""pending""
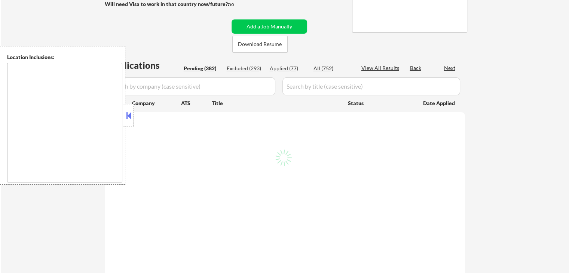
select select ""pending""
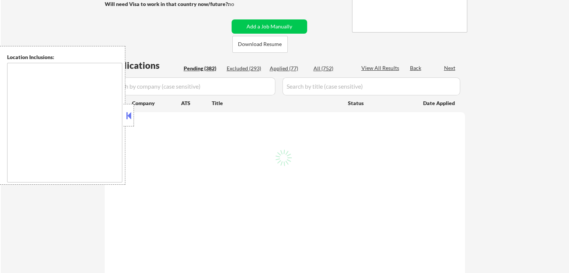
select select ""pending""
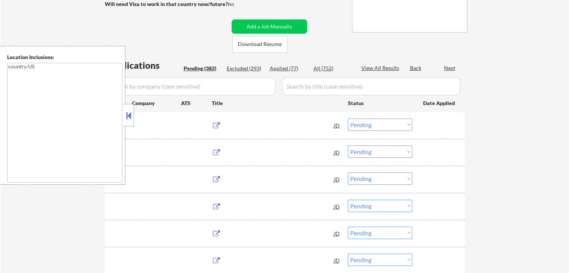
type textarea "country:US"
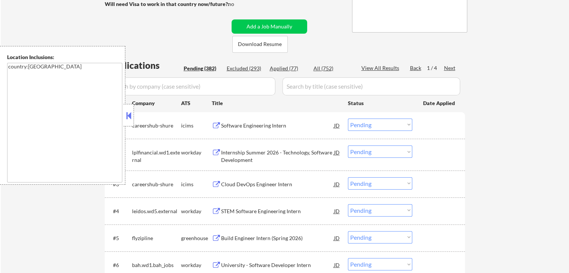
scroll to position [112, 0]
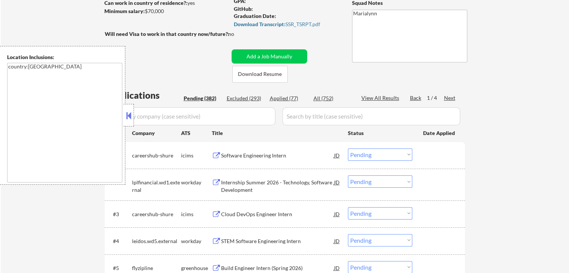
click at [127, 117] on button at bounding box center [129, 115] width 8 height 11
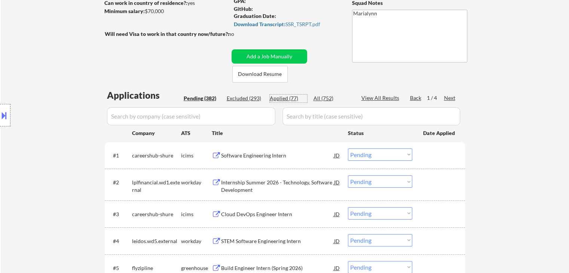
click at [287, 97] on div "Applied (77)" at bounding box center [288, 98] width 37 height 7
select select ""applied""
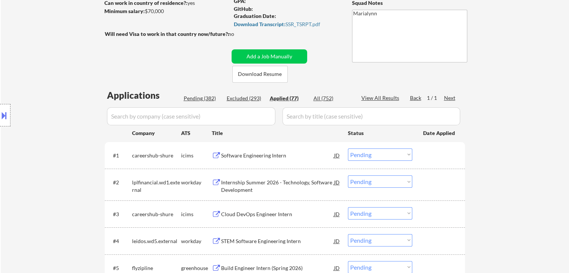
select select ""applied""
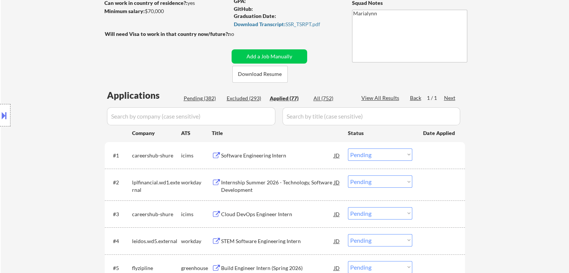
select select ""applied""
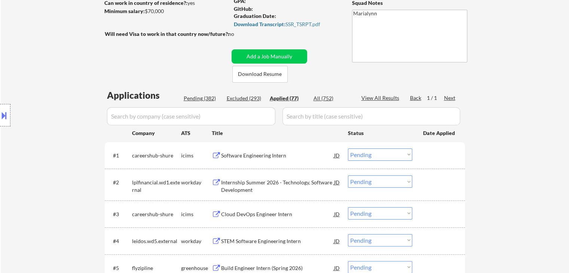
select select ""applied""
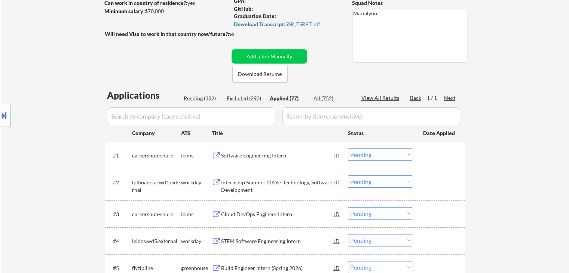
select select ""applied""
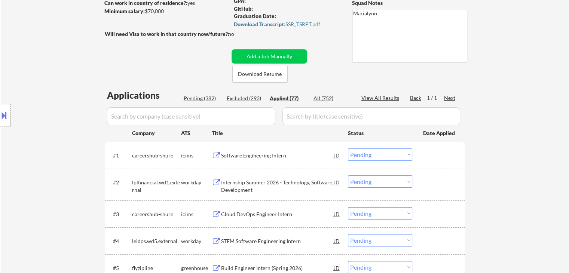
select select ""applied""
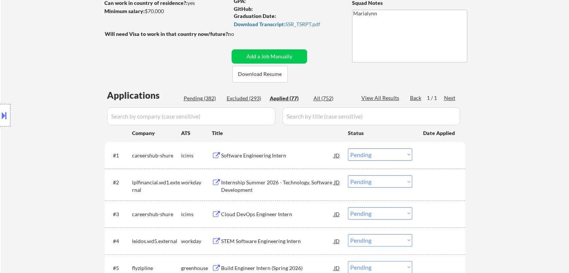
select select ""applied""
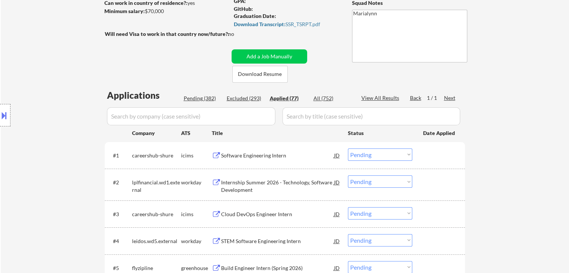
select select ""applied""
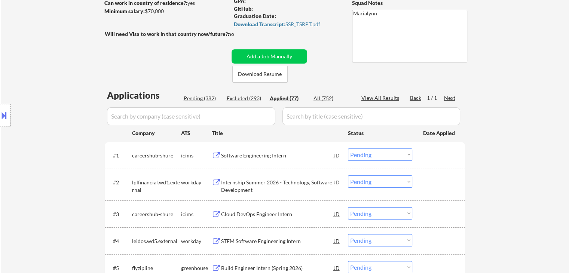
select select ""applied""
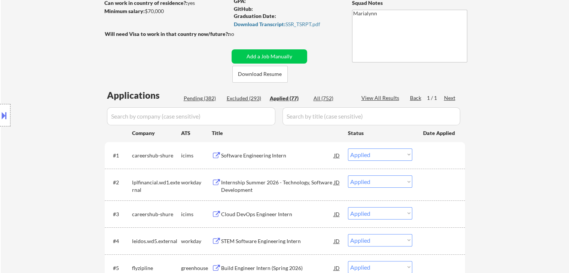
select select ""applied""
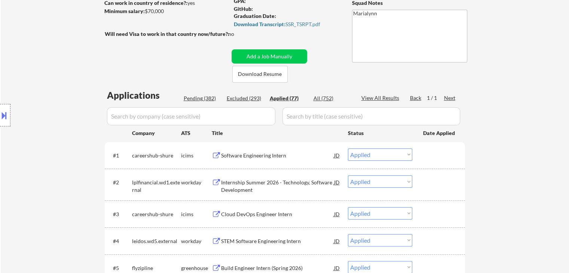
select select ""applied""
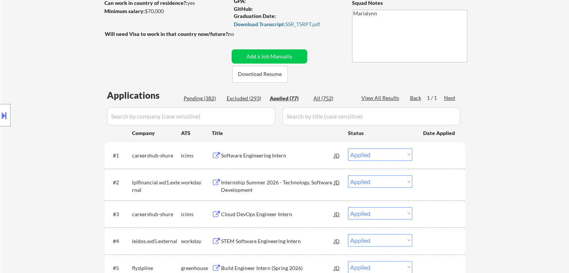
select select ""applied""
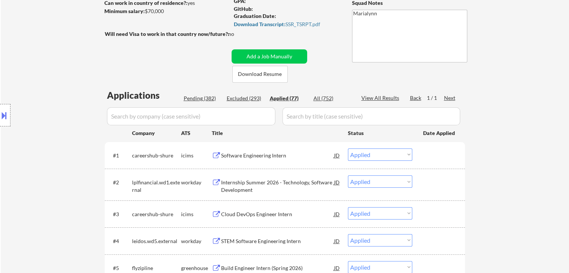
select select ""applied""
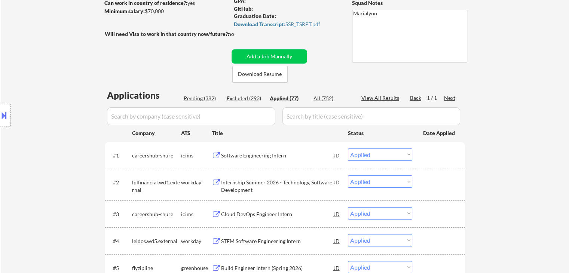
select select ""applied""
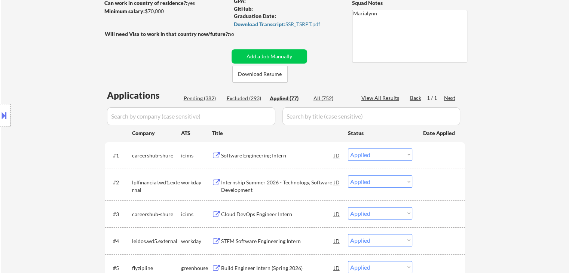
select select ""applied""
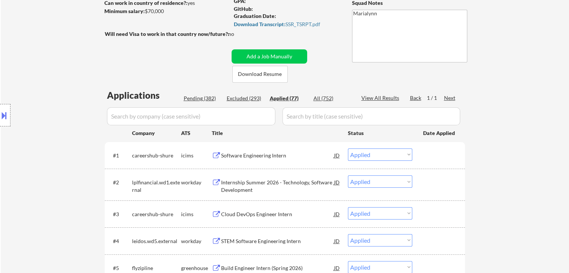
select select ""applied""
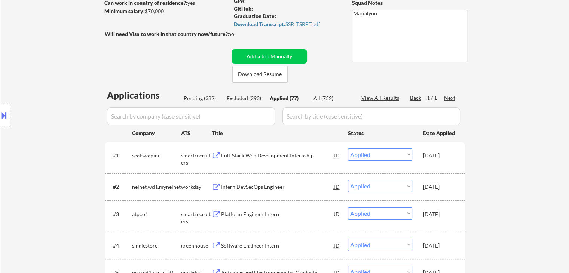
select select ""applied""
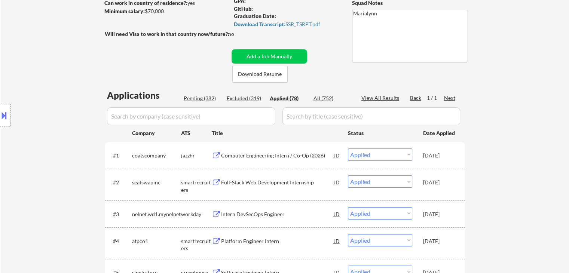
select select ""applied""
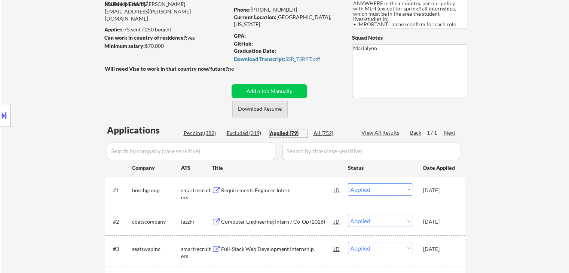
scroll to position [75, 0]
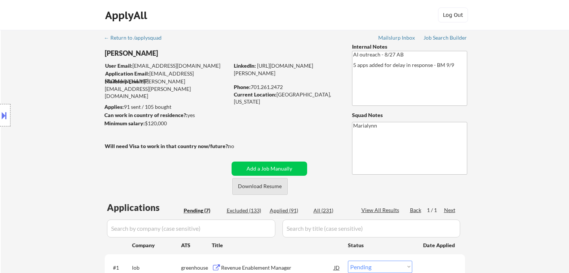
select select ""pending""
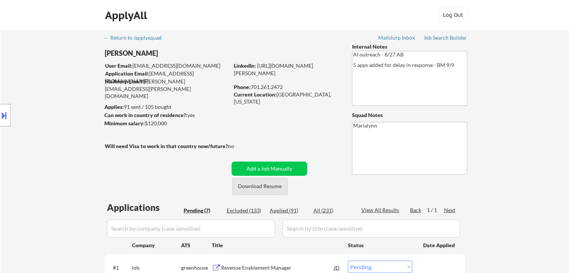
select select ""pending""
click at [272, 188] on button "Download Resume" at bounding box center [259, 186] width 55 height 17
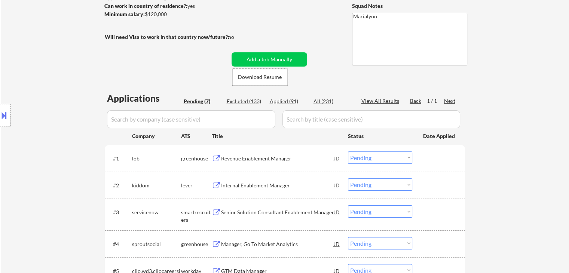
scroll to position [225, 0]
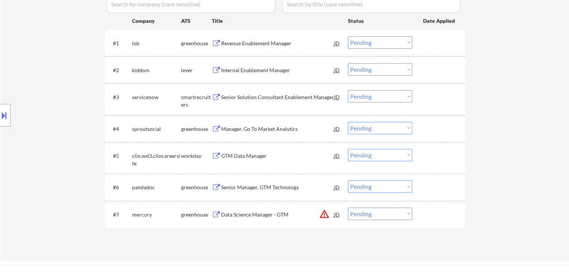
click at [270, 185] on div "Senior Manager, GTM Technology" at bounding box center [277, 187] width 113 height 7
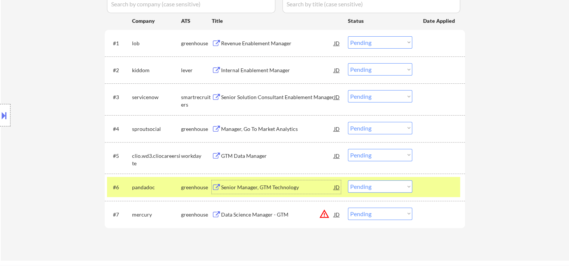
click at [338, 188] on div "JD" at bounding box center [337, 186] width 7 height 13
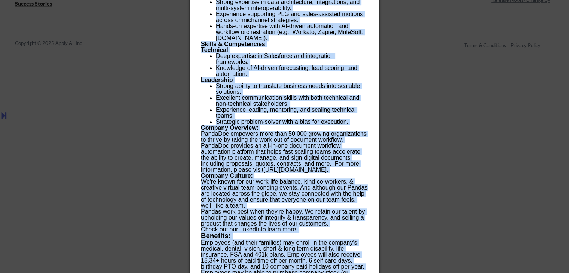
scroll to position [596, 0]
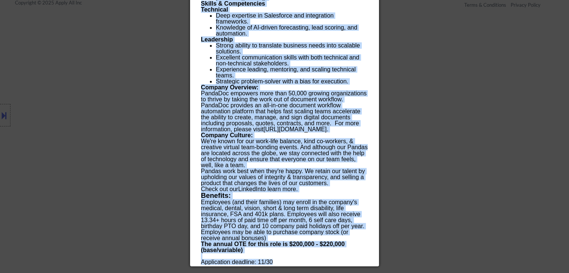
drag, startPoint x: 198, startPoint y: 30, endPoint x: 311, endPoint y: 249, distance: 245.9
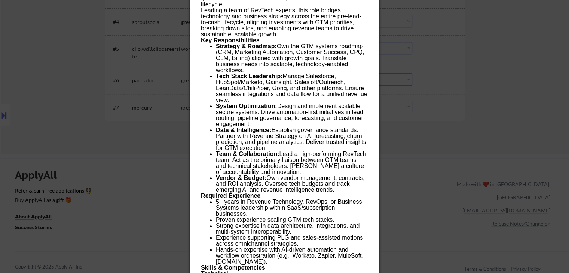
scroll to position [0, 0]
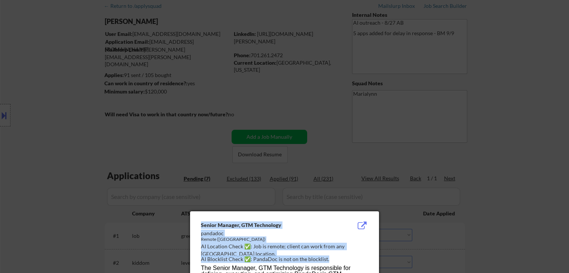
drag, startPoint x: 310, startPoint y: 249, endPoint x: 9, endPoint y: -31, distance: 411.1
click at [9, 0] on html "← Return to /applysquad Mailslurp Inbox Job Search Builder [PERSON_NAME] User E…" at bounding box center [284, 105] width 569 height 273
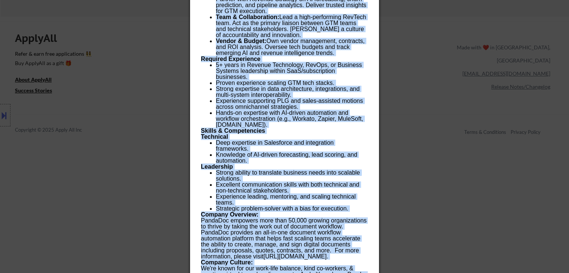
scroll to position [596, 0]
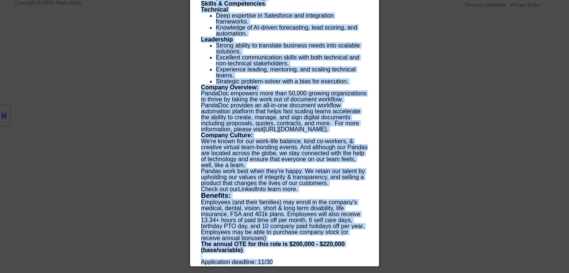
drag, startPoint x: 199, startPoint y: 106, endPoint x: 231, endPoint y: 282, distance: 179.1
copy body "Loremi Dolorsi, AME Consectetu adipisci Elitse (DOE) TE Incididu Utlab ✅: Etd m…"
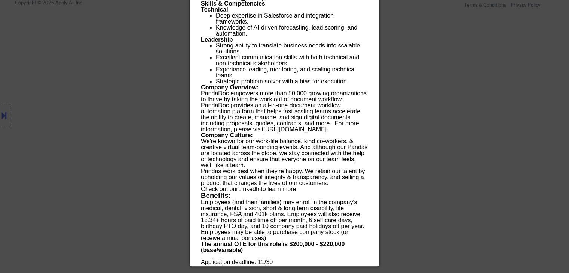
drag, startPoint x: 471, startPoint y: 100, endPoint x: 397, endPoint y: 56, distance: 86.3
click at [461, 91] on div at bounding box center [284, 136] width 569 height 273
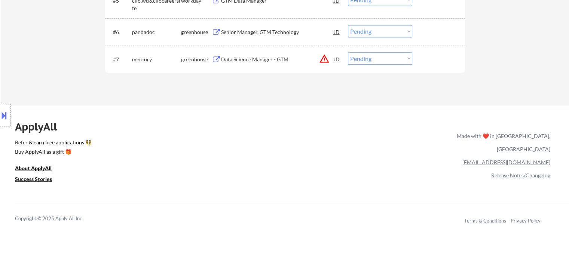
scroll to position [334, 0]
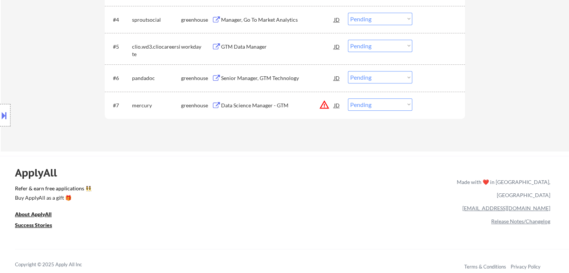
click at [374, 76] on select "Choose an option... Pending Applied Excluded (Questions) Excluded (Expired) Exc…" at bounding box center [380, 77] width 64 height 12
click at [348, 71] on select "Choose an option... Pending Applied Excluded (Questions) Excluded (Expired) Exc…" at bounding box center [380, 77] width 64 height 12
select select ""pending""
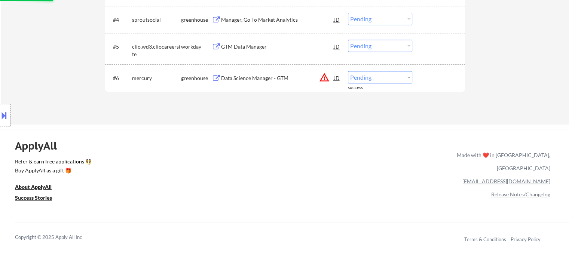
click at [262, 79] on div "Data Science Manager - GTM" at bounding box center [277, 77] width 113 height 7
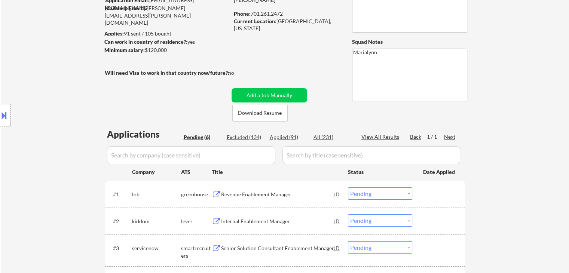
scroll to position [72, 0]
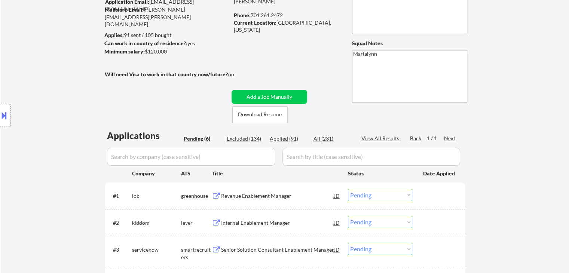
click at [235, 162] on input "input" at bounding box center [191, 157] width 168 height 18
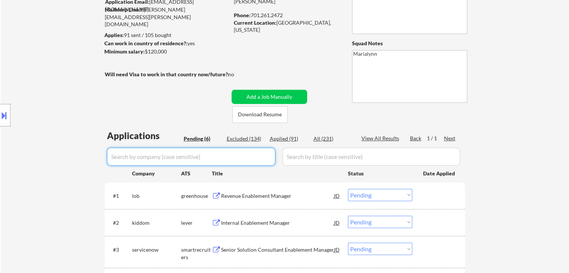
paste input "pandadoc"
type input "pandadoc"
click at [320, 138] on div "All (231)" at bounding box center [332, 138] width 37 height 7
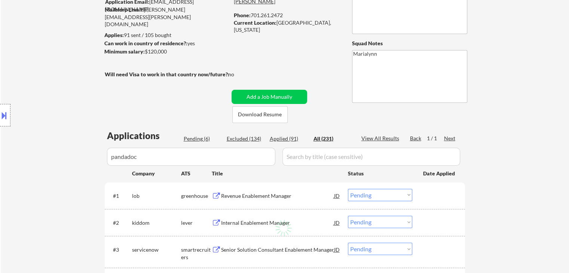
select select ""excluded__expired_""
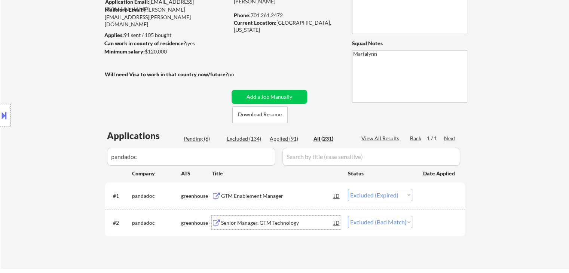
click at [229, 224] on div "Senior Manager, GTM Technology" at bounding box center [277, 222] width 113 height 7
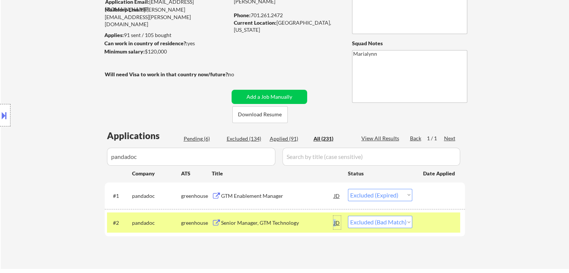
click at [334, 222] on div "JD" at bounding box center [337, 222] width 7 height 13
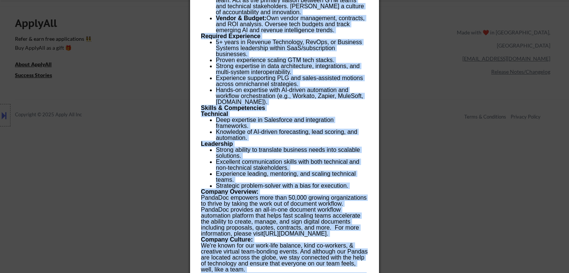
scroll to position [451, 0]
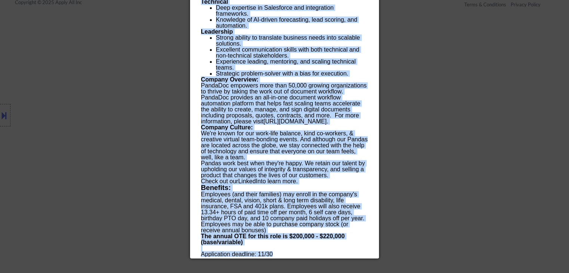
drag, startPoint x: 203, startPoint y: 33, endPoint x: 283, endPoint y: 280, distance: 260.2
copy body "Loremi Dolorsi, AME Consectetu adipisci Elitse (DOE) TE Incididu Utlab ✅: Etd m…"
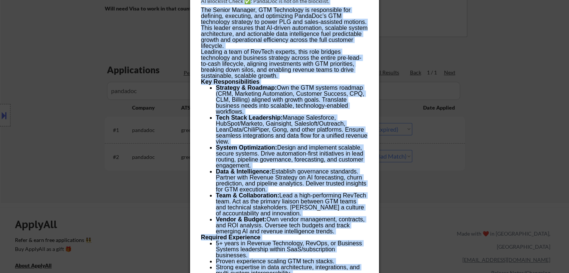
scroll to position [77, 0]
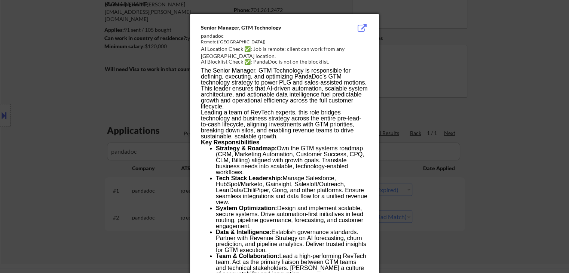
click at [406, 17] on div at bounding box center [284, 136] width 569 height 273
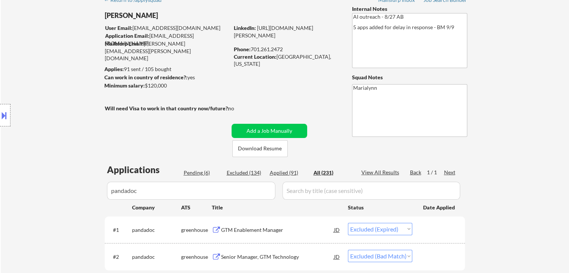
scroll to position [2, 0]
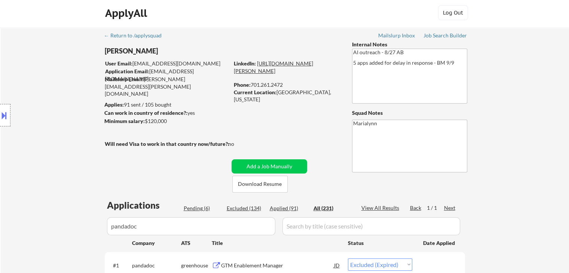
click at [293, 70] on link "[URL][DOMAIN_NAME][PERSON_NAME]" at bounding box center [273, 67] width 79 height 14
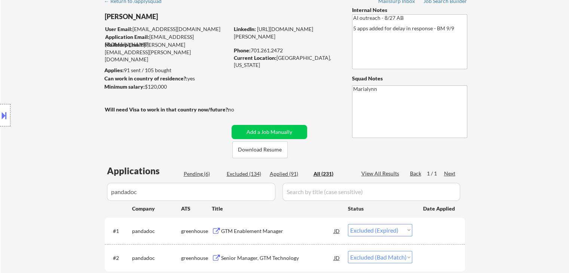
scroll to position [115, 0]
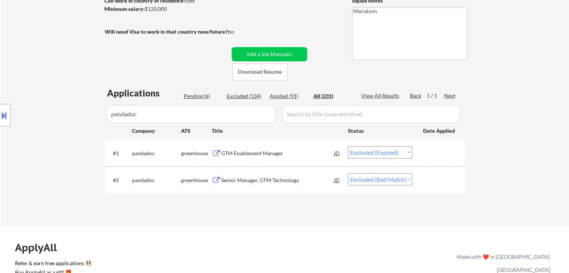
click at [383, 181] on select "Choose an option... Pending Applied Excluded (Questions) Excluded (Expired) Exc…" at bounding box center [380, 179] width 64 height 12
select select ""applied""
click at [348, 173] on select "Choose an option... Pending Applied Excluded (Questions) Excluded (Expired) Exc…" at bounding box center [380, 179] width 64 height 12
select select ""applied""
select select ""excluded__expired_""
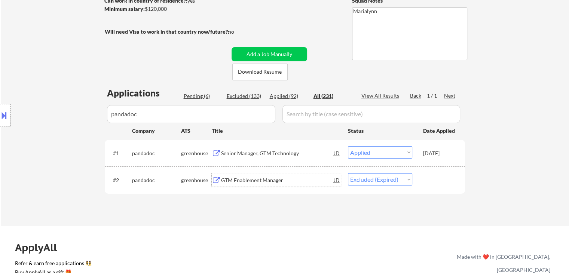
click at [278, 177] on div "GTM Enablement Manager" at bounding box center [277, 180] width 113 height 7
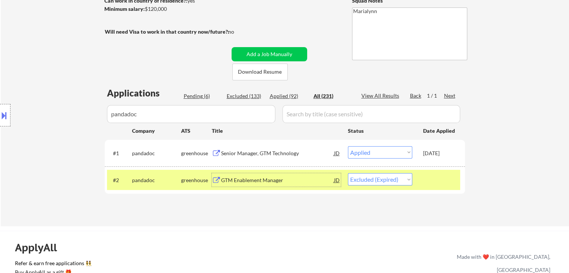
click at [184, 96] on div "Pending (6)" at bounding box center [202, 95] width 37 height 7
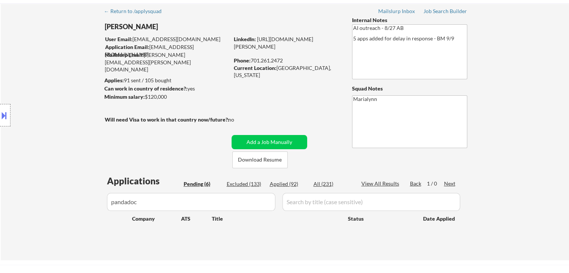
scroll to position [37, 0]
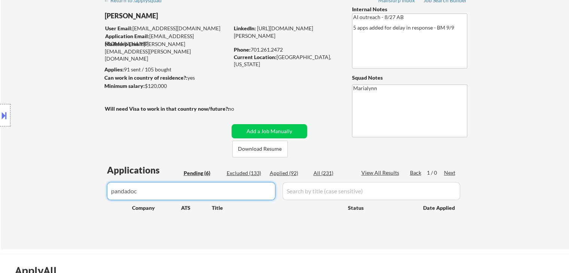
drag, startPoint x: 0, startPoint y: 199, endPoint x: 7, endPoint y: 258, distance: 59.5
select select ""pending""
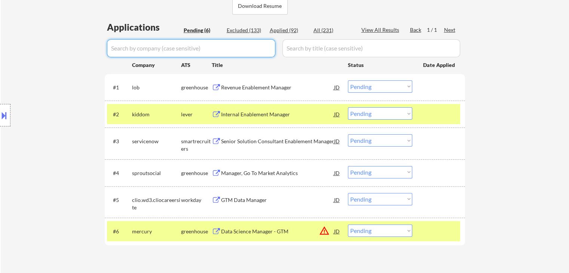
scroll to position [187, 0]
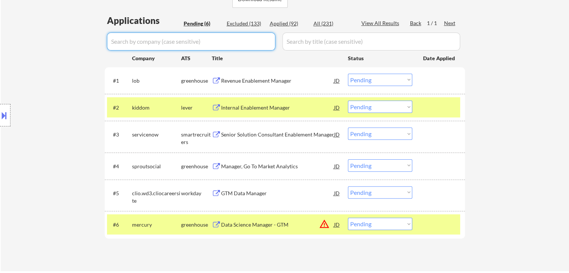
click at [182, 108] on div "lever" at bounding box center [196, 107] width 31 height 7
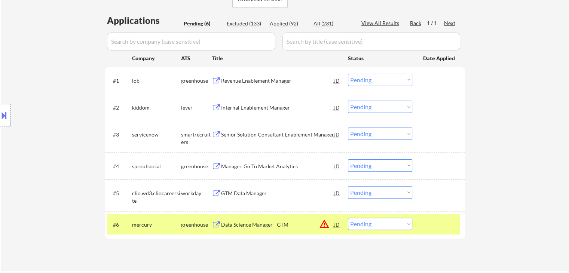
click at [179, 226] on div "mercury" at bounding box center [156, 224] width 49 height 7
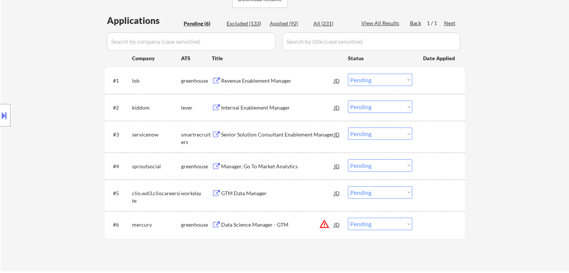
click at [301, 83] on div "Revenue Enablement Manager" at bounding box center [277, 80] width 113 height 7
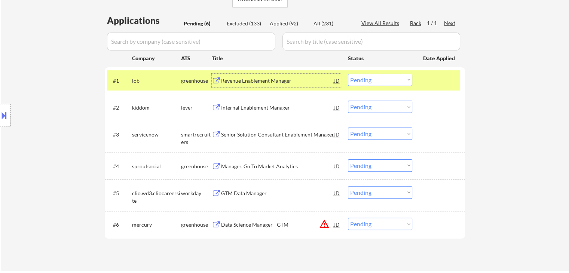
click at [403, 225] on select "Choose an option... Pending Applied Excluded (Questions) Excluded (Expired) Exc…" at bounding box center [380, 224] width 64 height 12
select select ""excluded__bad_match_""
click at [348, 218] on select "Choose an option... Pending Applied Excluded (Questions) Excluded (Expired) Exc…" at bounding box center [380, 224] width 64 height 12
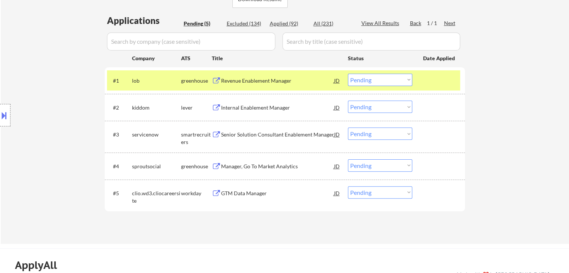
click at [266, 110] on div "Internal Enablement Manager" at bounding box center [277, 107] width 113 height 7
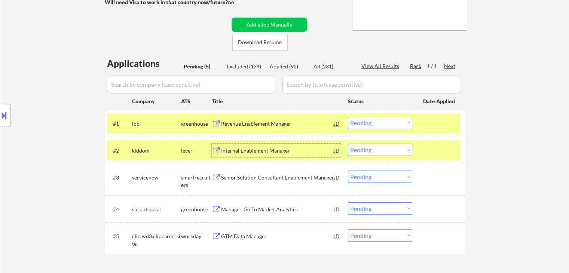
scroll to position [75, 0]
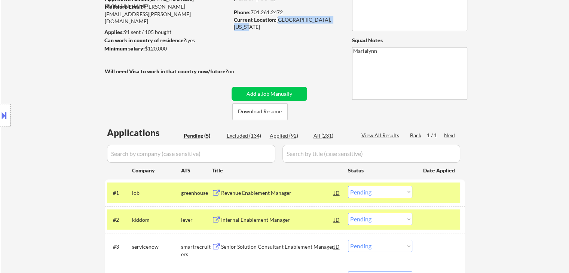
copy div "[GEOGRAPHIC_DATA], [US_STATE]"
drag, startPoint x: 277, startPoint y: 21, endPoint x: 335, endPoint y: 24, distance: 58.5
click at [337, 22] on div "Current Location: [GEOGRAPHIC_DATA], [US_STATE]" at bounding box center [287, 23] width 106 height 15
click at [372, 219] on select "Choose an option... Pending Applied Excluded (Questions) Excluded (Expired) Exc…" at bounding box center [380, 219] width 64 height 12
click at [348, 213] on select "Choose an option... Pending Applied Excluded (Questions) Excluded (Expired) Exc…" at bounding box center [380, 219] width 64 height 12
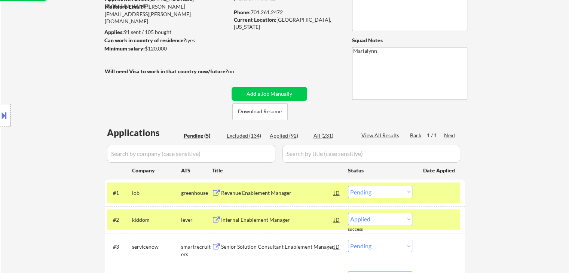
click at [168, 222] on div "kiddom" at bounding box center [156, 219] width 49 height 7
select select ""pending""
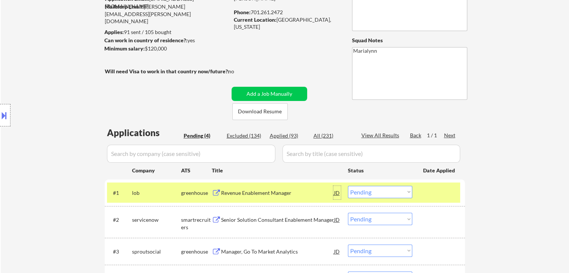
click at [337, 191] on div "JD" at bounding box center [337, 192] width 7 height 13
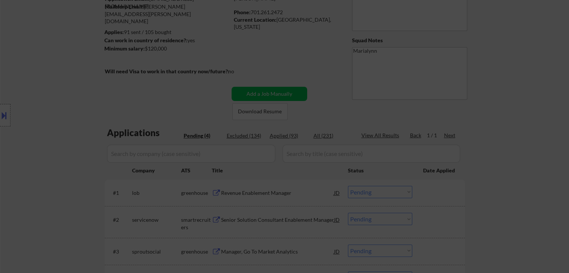
click at [338, 194] on p "Lob is looking to elevate its revenue management, we are actively seeking a com…" at bounding box center [284, 198] width 167 height 120
click at [536, 102] on div at bounding box center [284, 136] width 569 height 273
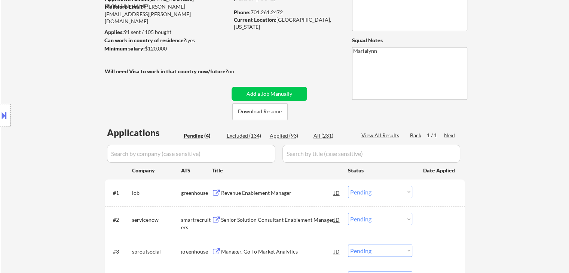
click at [332, 193] on div "Revenue Enablement Manager" at bounding box center [277, 192] width 113 height 7
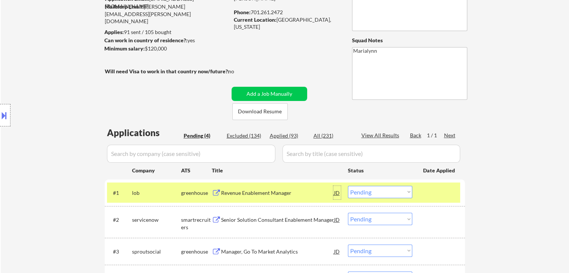
click at [337, 194] on div "JD" at bounding box center [337, 192] width 7 height 13
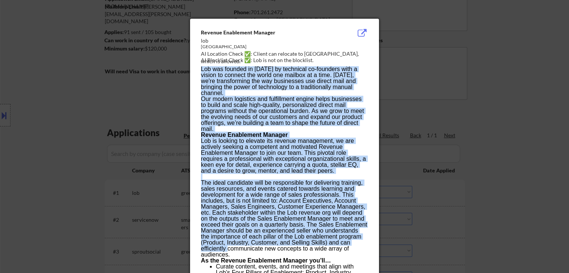
drag, startPoint x: 201, startPoint y: 31, endPoint x: 209, endPoint y: 118, distance: 86.8
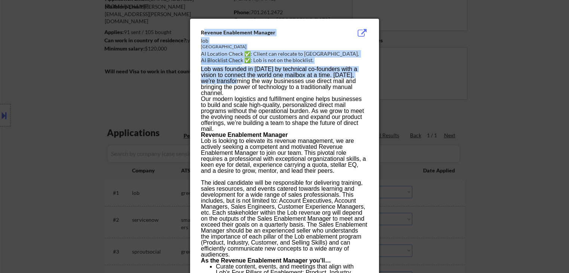
drag, startPoint x: 206, startPoint y: 31, endPoint x: 213, endPoint y: 72, distance: 41.4
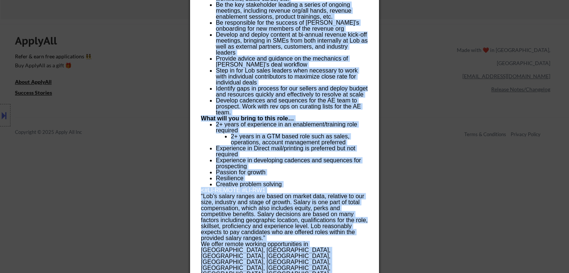
scroll to position [515, 0]
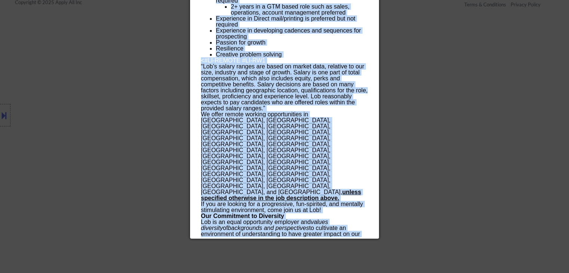
drag, startPoint x: 201, startPoint y: 33, endPoint x: 239, endPoint y: 278, distance: 247.3
copy body "Loremip Dolorsitam Consect adi Elitse Doeius TE Incididu Utlab ✅: Etdolo mag al…"
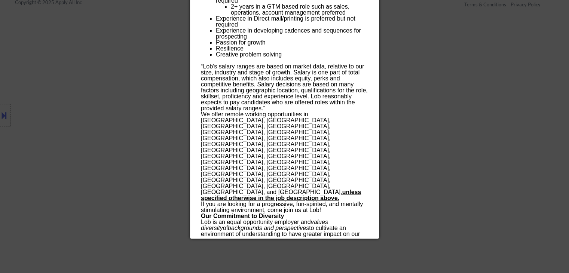
click at [426, 142] on div at bounding box center [284, 136] width 569 height 273
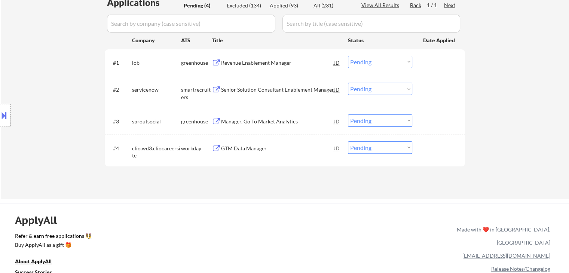
scroll to position [140, 0]
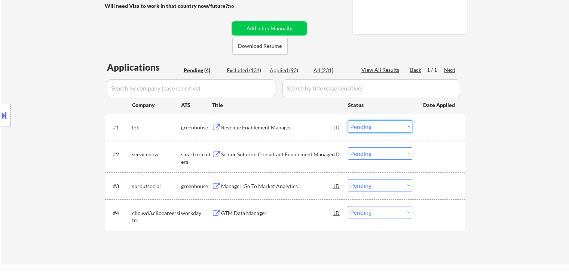
click at [354, 125] on select "Choose an option... Pending Applied Excluded (Questions) Excluded (Expired) Exc…" at bounding box center [380, 127] width 64 height 12
click at [348, 121] on select "Choose an option... Pending Applied Excluded (Questions) Excluded (Expired) Exc…" at bounding box center [380, 127] width 64 height 12
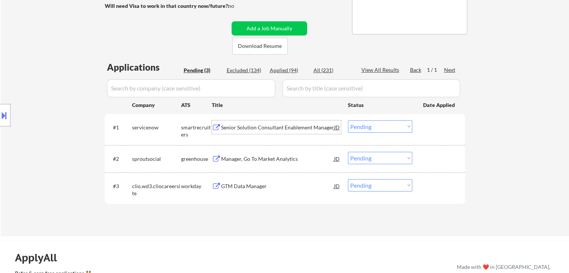
click at [246, 128] on div "Senior Solution Consultant Enablement Manager" at bounding box center [277, 127] width 113 height 7
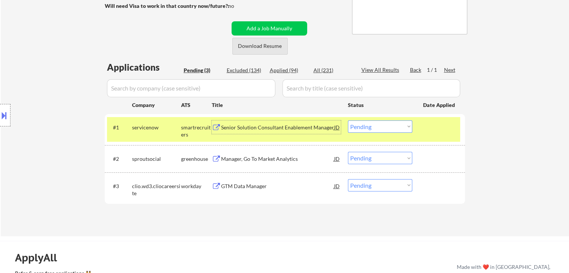
scroll to position [66, 0]
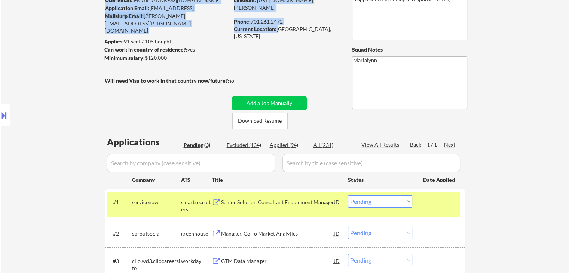
drag, startPoint x: 289, startPoint y: 29, endPoint x: 340, endPoint y: 30, distance: 51.3
click at [340, 30] on div "LinkedIn: [URL][DOMAIN_NAME][PERSON_NAME] Phone: [PHONE_NUMBER] Current Locatio…" at bounding box center [287, 15] width 107 height 37
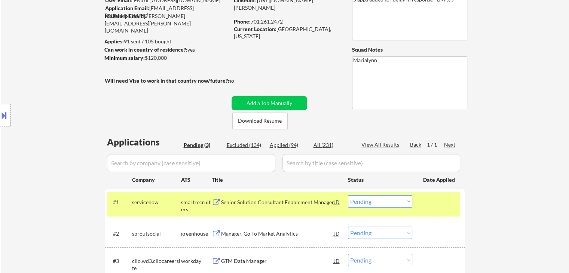
click at [340, 30] on div "LinkedIn: [URL][DOMAIN_NAME][PERSON_NAME] Phone: [PHONE_NUMBER] Current Locatio…" at bounding box center [287, 15] width 107 height 37
drag, startPoint x: 277, startPoint y: 30, endPoint x: 331, endPoint y: 33, distance: 54.0
click at [337, 30] on div "Current Location: [GEOGRAPHIC_DATA], [US_STATE]" at bounding box center [287, 32] width 106 height 15
copy div "[GEOGRAPHIC_DATA], [US_STATE]"
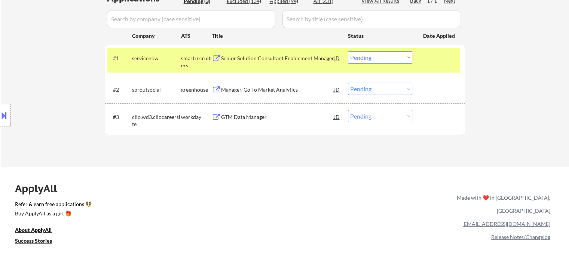
scroll to position [215, 0]
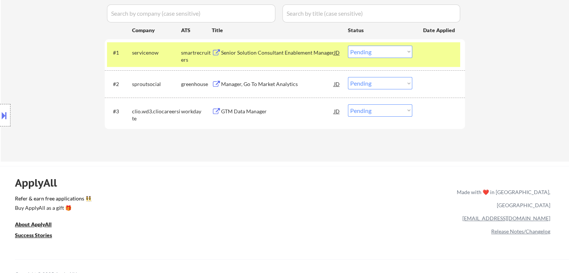
drag, startPoint x: 378, startPoint y: 51, endPoint x: 378, endPoint y: 57, distance: 6.0
click at [378, 52] on select "Choose an option... Pending Applied Excluded (Questions) Excluded (Expired) Exc…" at bounding box center [380, 52] width 64 height 12
click at [348, 46] on select "Choose an option... Pending Applied Excluded (Questions) Excluded (Expired) Exc…" at bounding box center [380, 52] width 64 height 12
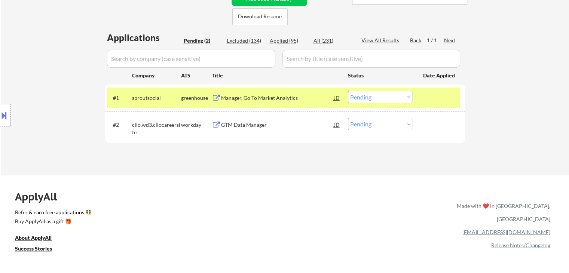
scroll to position [140, 0]
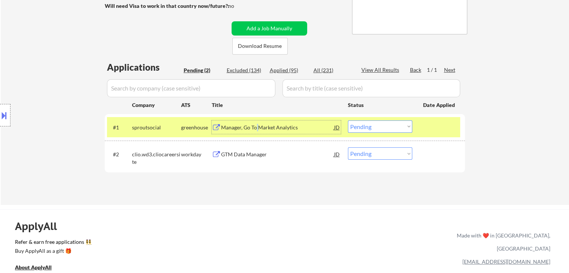
click at [258, 127] on div "Manager, Go To Market Analytics" at bounding box center [277, 127] width 113 height 7
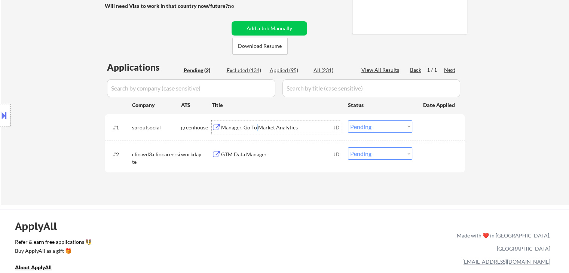
click at [383, 125] on select "Choose an option... Pending Applied Excluded (Questions) Excluded (Expired) Exc…" at bounding box center [380, 127] width 64 height 12
click at [348, 121] on select "Choose an option... Pending Applied Excluded (Questions) Excluded (Expired) Exc…" at bounding box center [380, 127] width 64 height 12
click at [242, 157] on div "GTM Data Manager" at bounding box center [277, 154] width 113 height 7
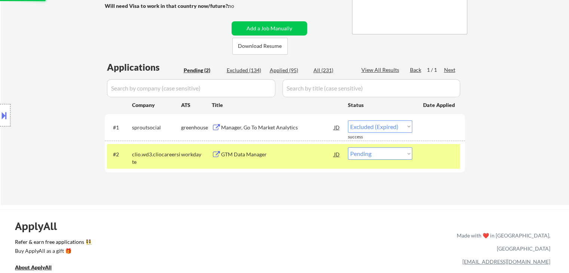
select select ""pending""
